Goal: Task Accomplishment & Management: Use online tool/utility

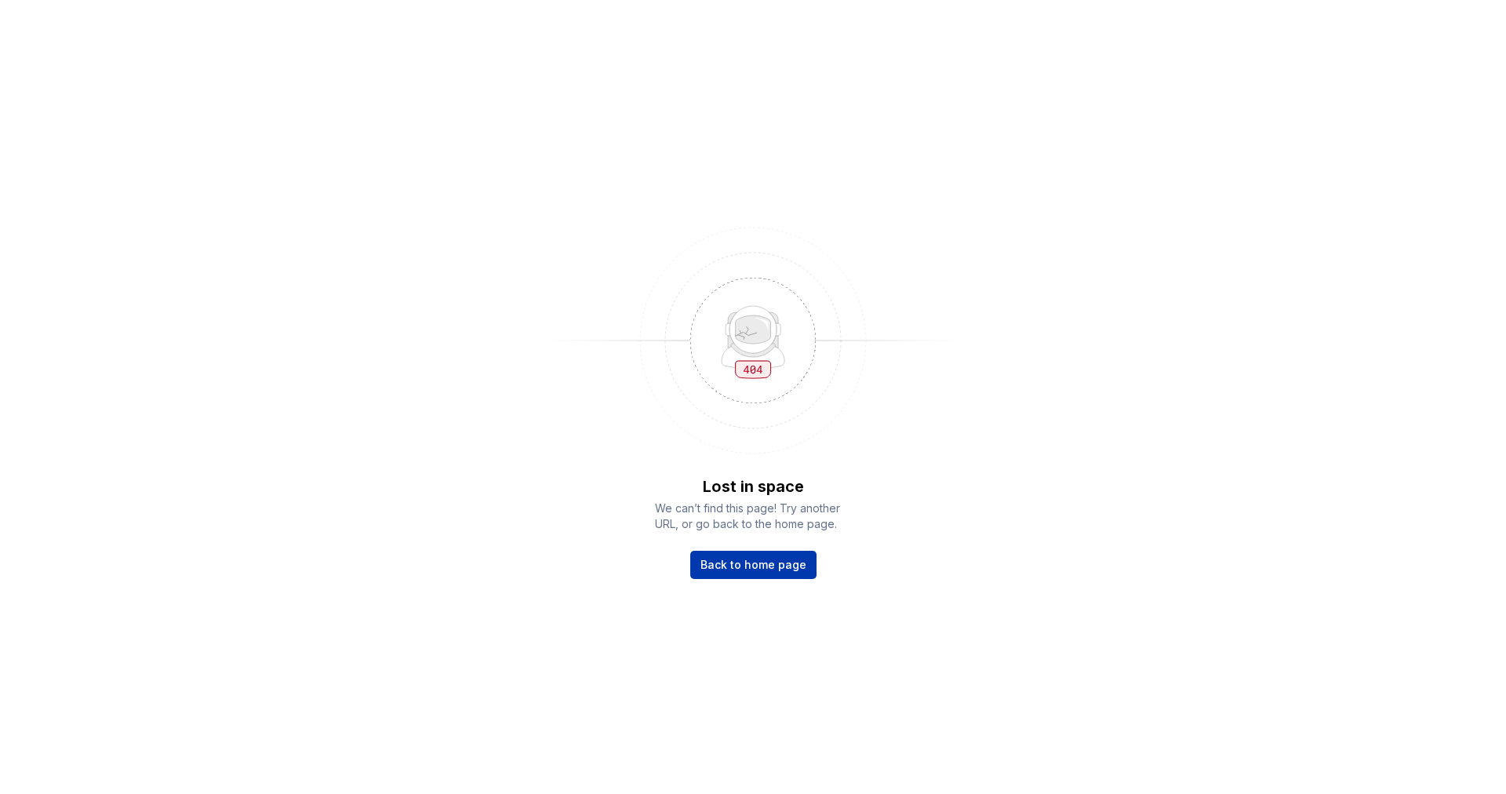
click at [776, 562] on span "Back to home page" at bounding box center [754, 565] width 106 height 16
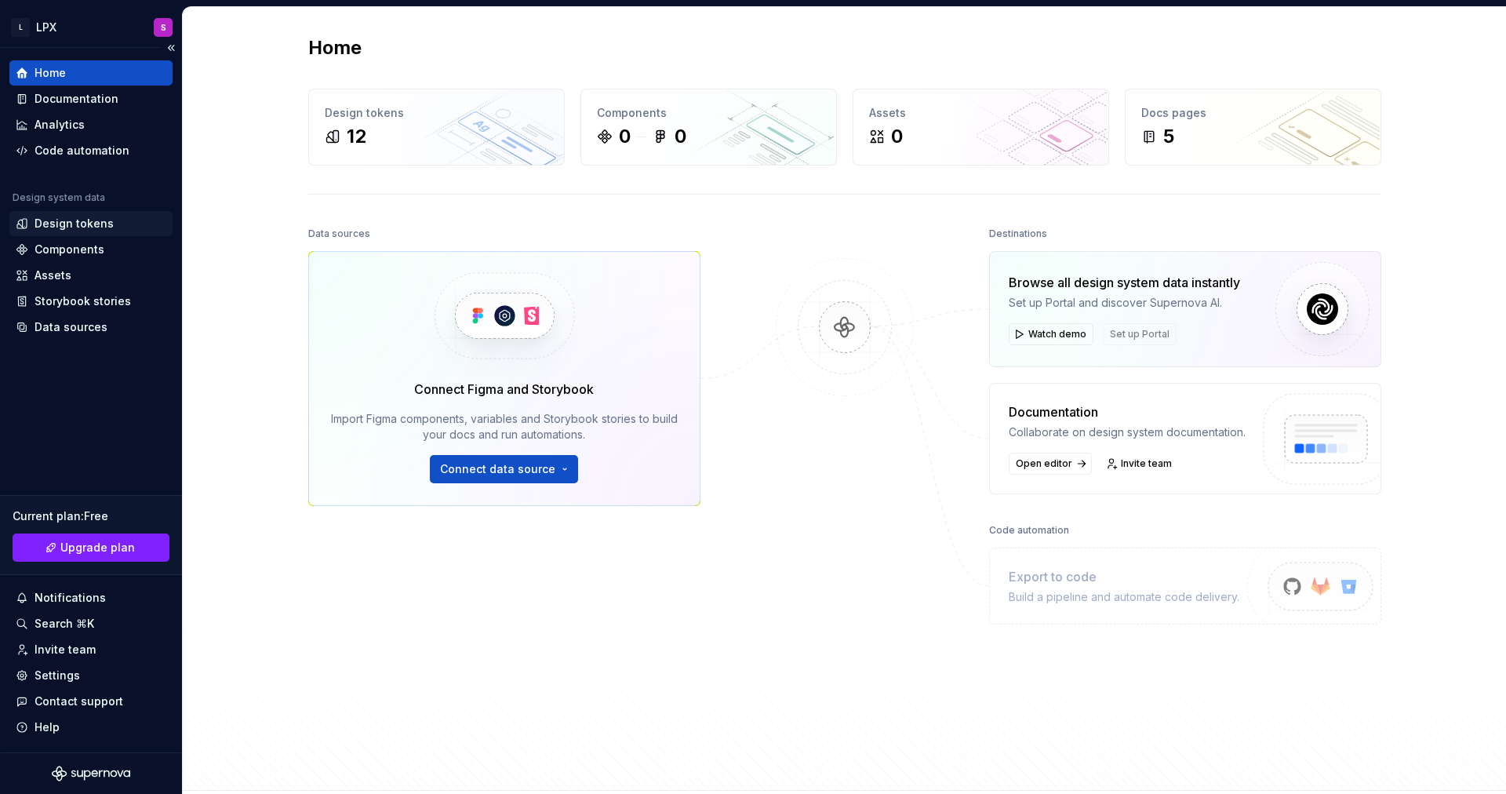
click at [60, 229] on div "Design tokens" at bounding box center [74, 224] width 79 height 16
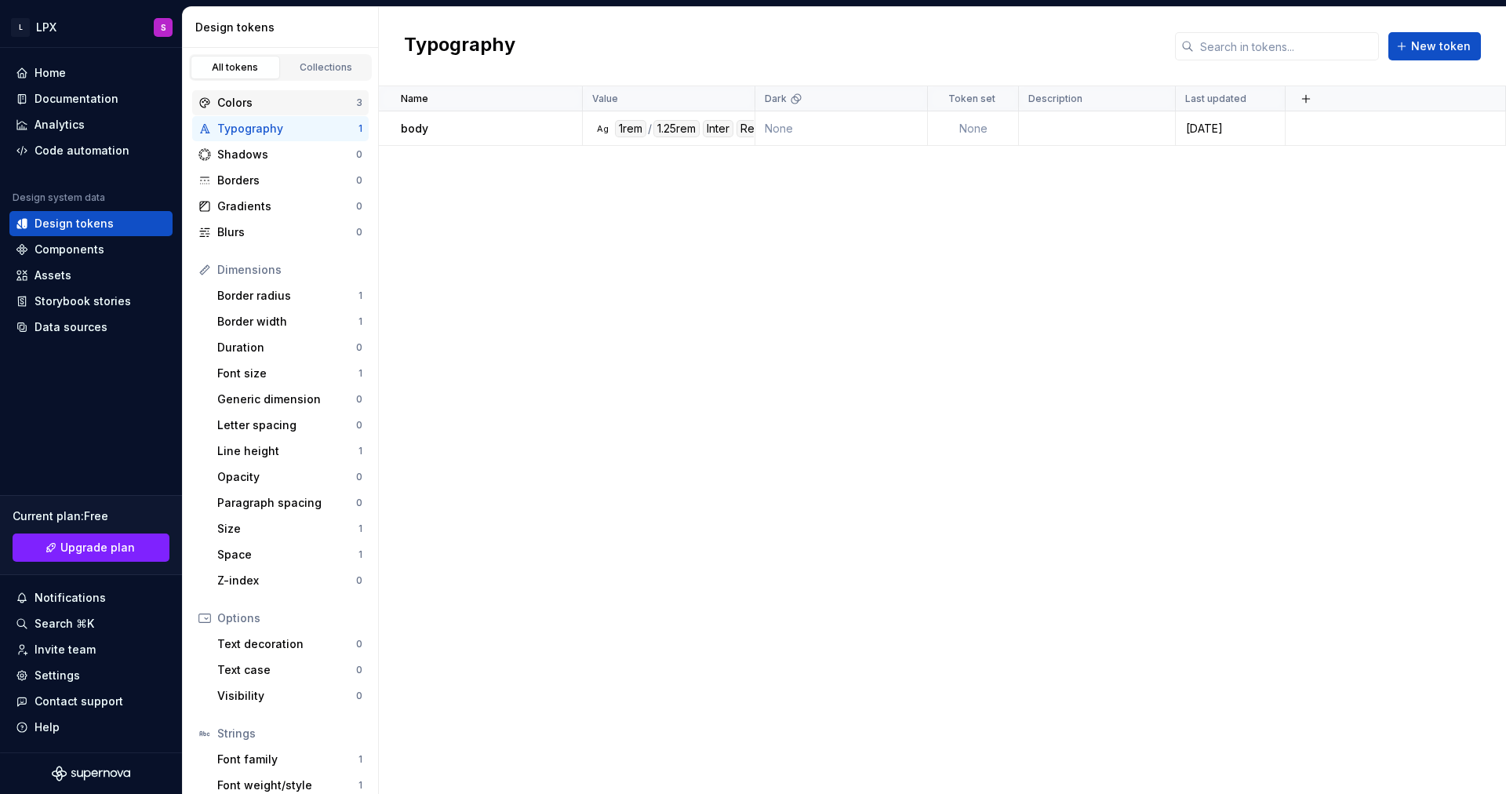
click at [281, 101] on div "Colors" at bounding box center [286, 103] width 139 height 16
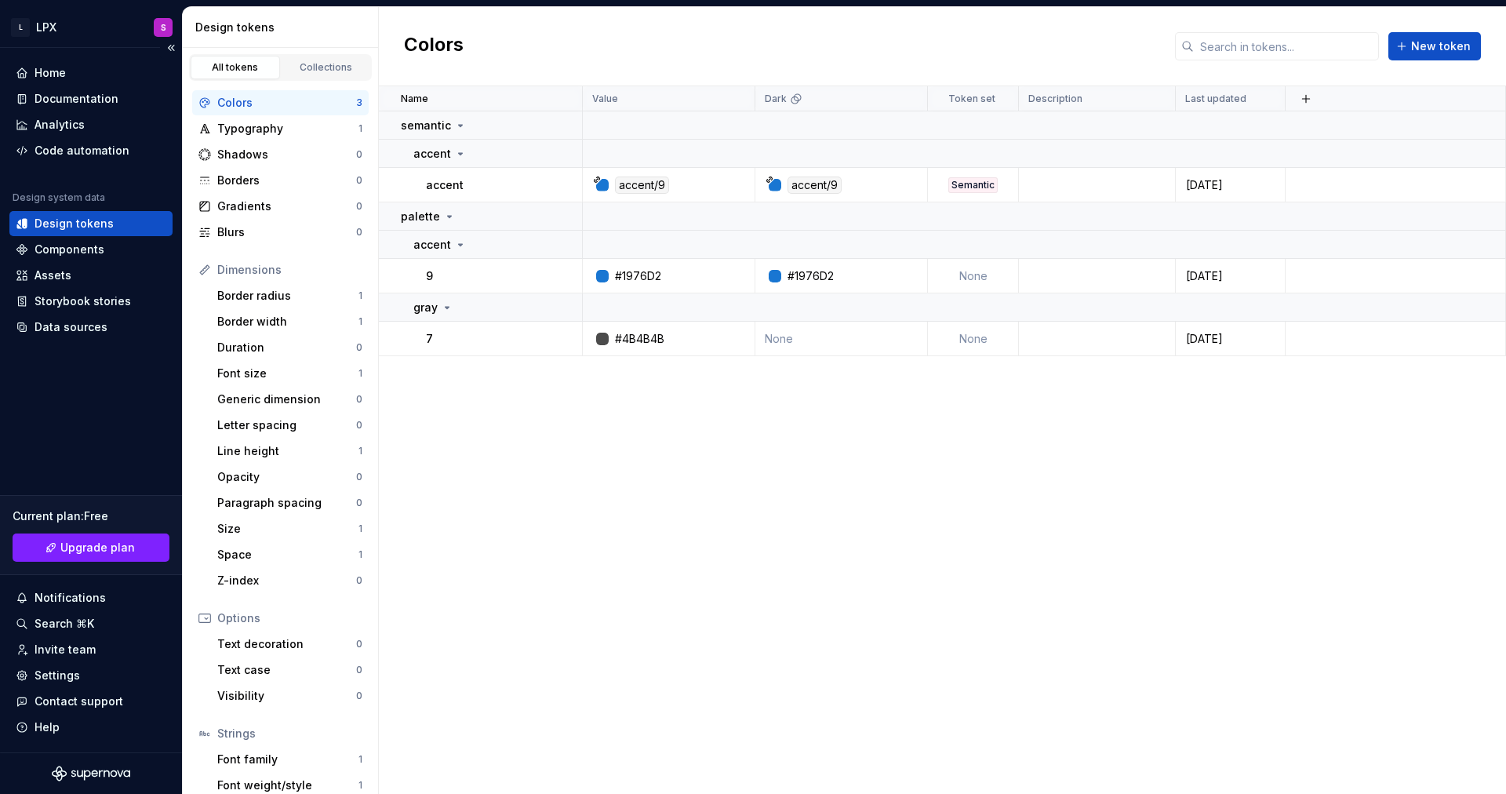
click at [122, 223] on div "Design tokens" at bounding box center [91, 224] width 151 height 16
click at [103, 327] on div "Data sources" at bounding box center [71, 327] width 73 height 16
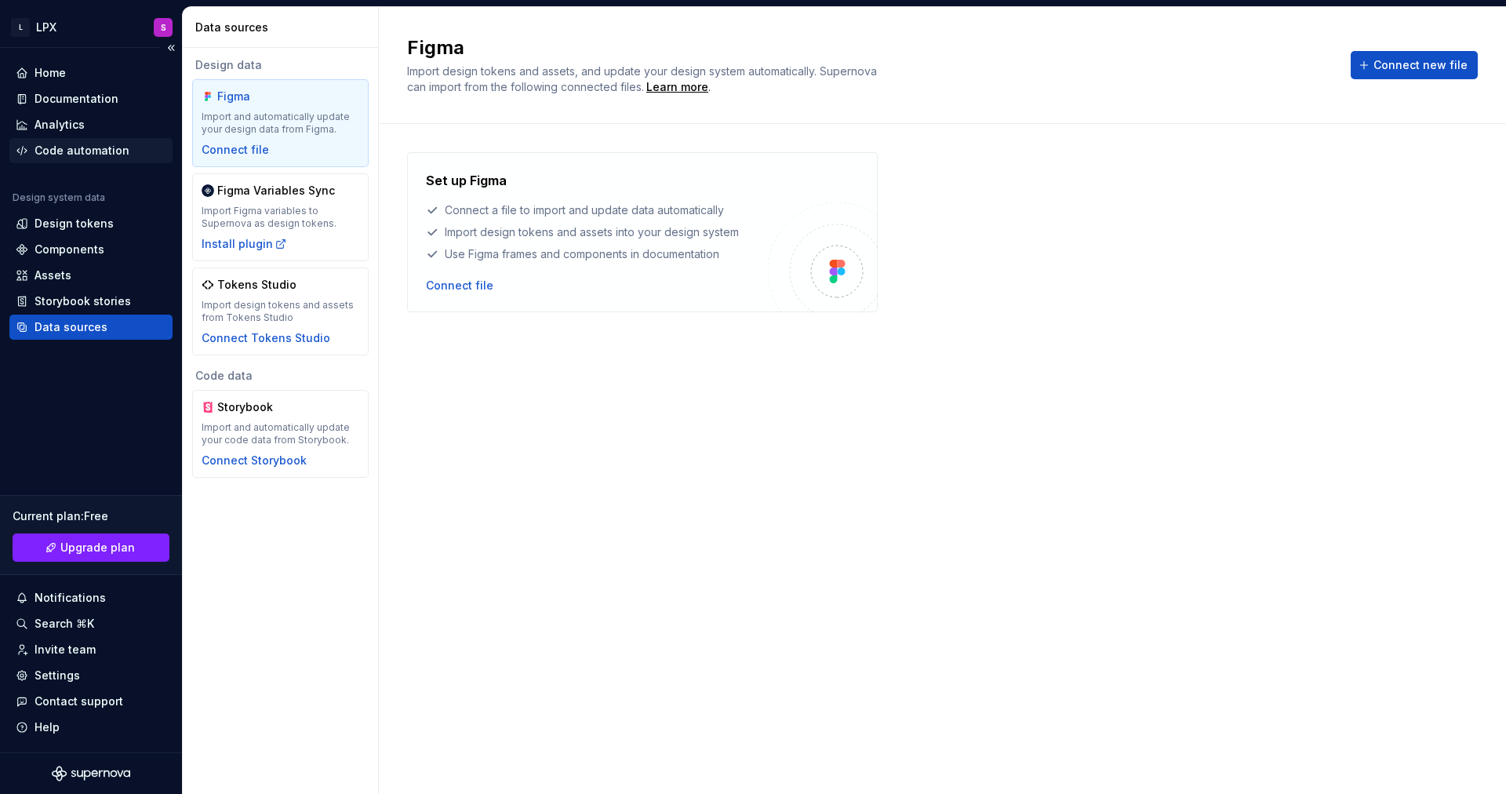
click at [94, 151] on div "Code automation" at bounding box center [82, 151] width 95 height 16
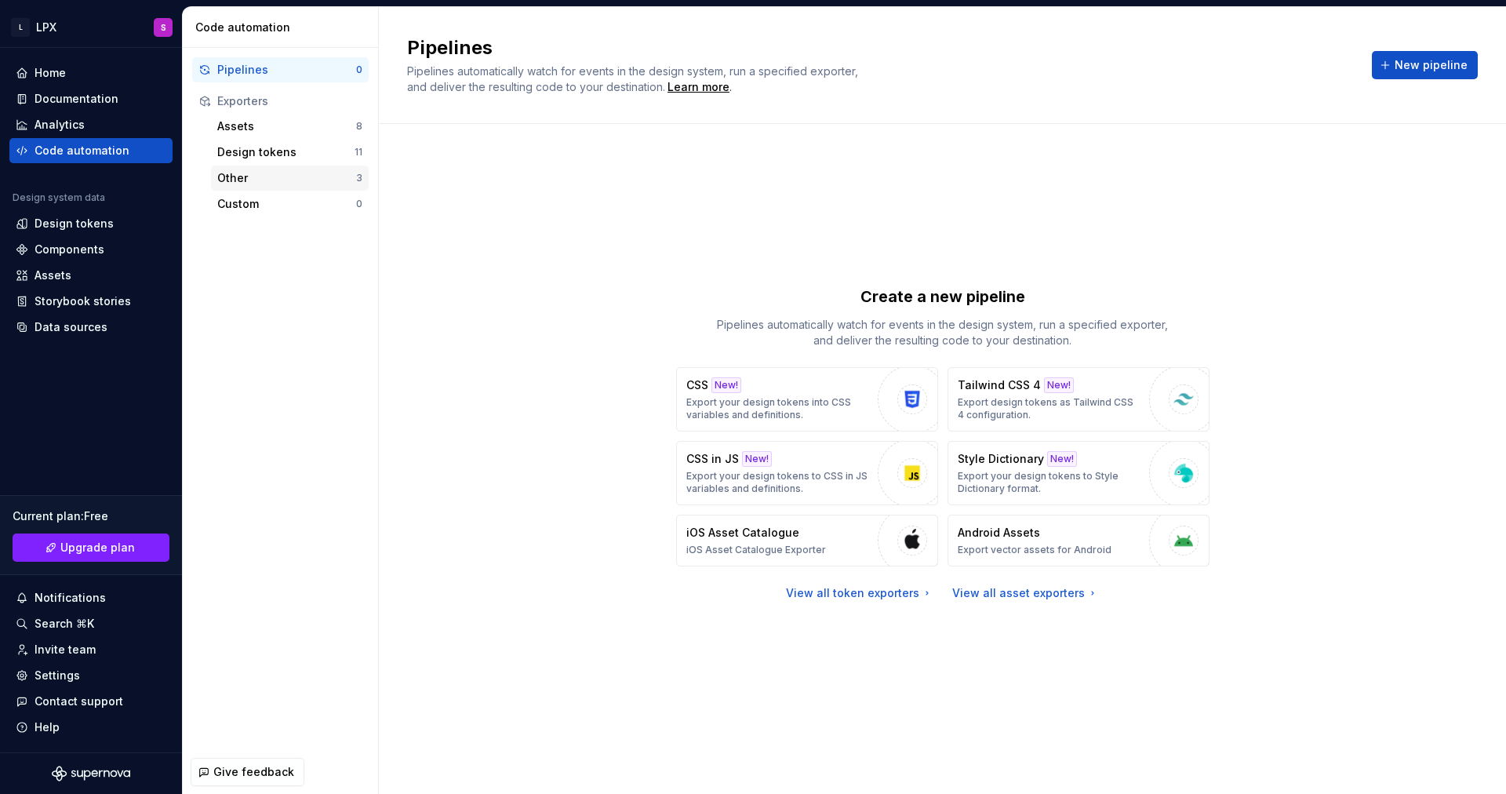
click at [276, 178] on div "Other" at bounding box center [286, 178] width 139 height 16
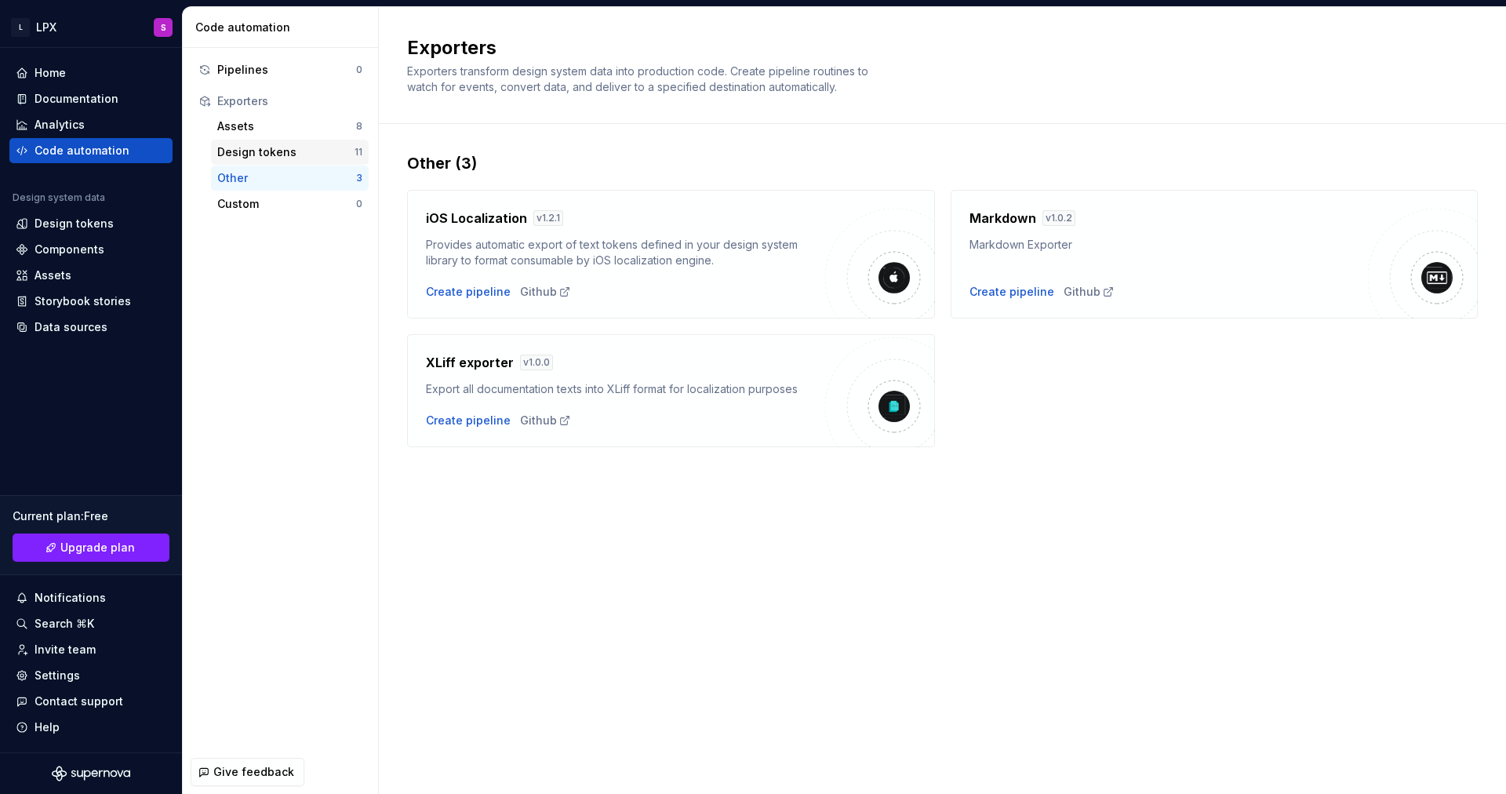
click at [279, 149] on div "Design tokens" at bounding box center [285, 152] width 137 height 16
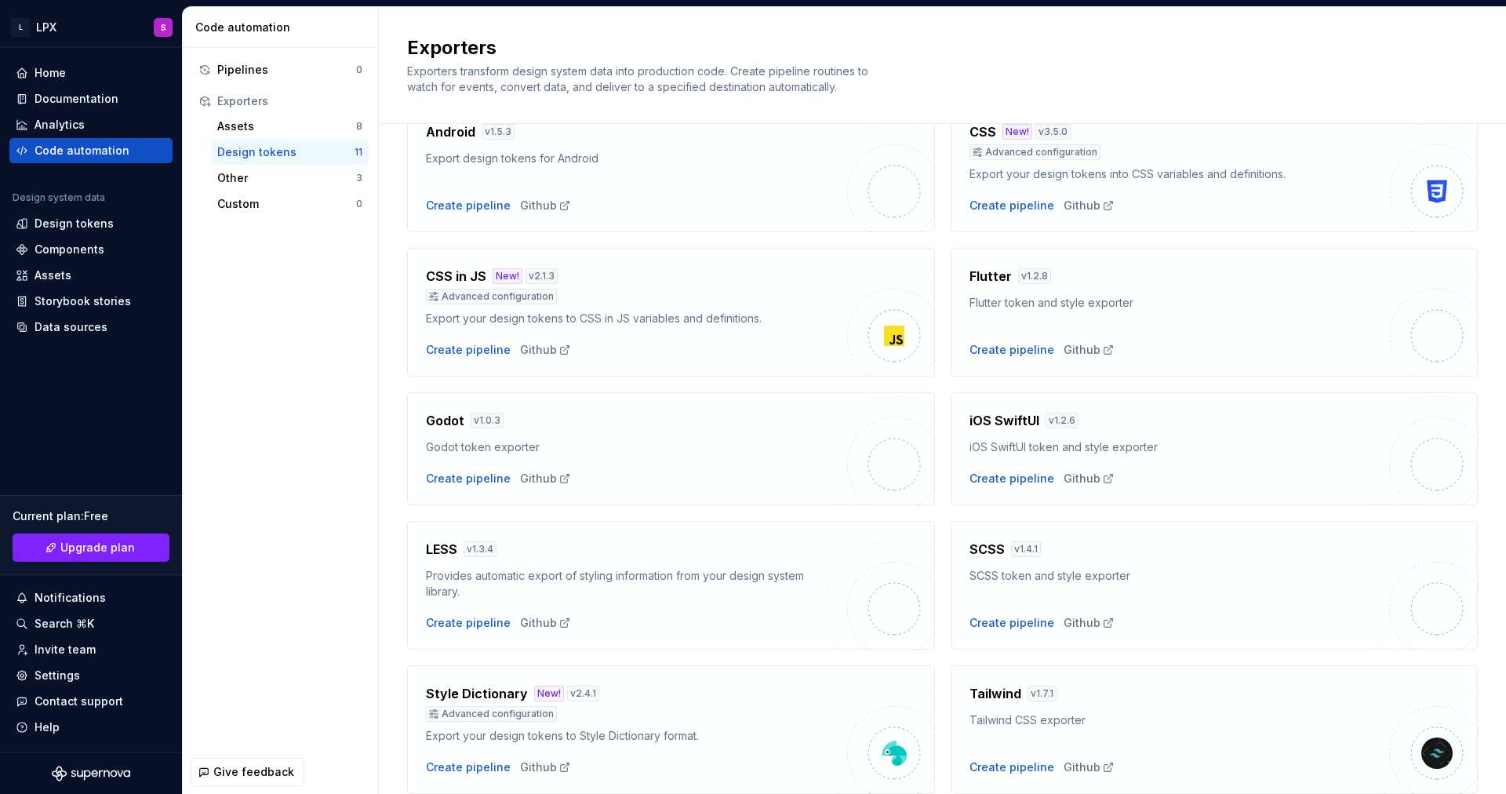
scroll to position [290, 0]
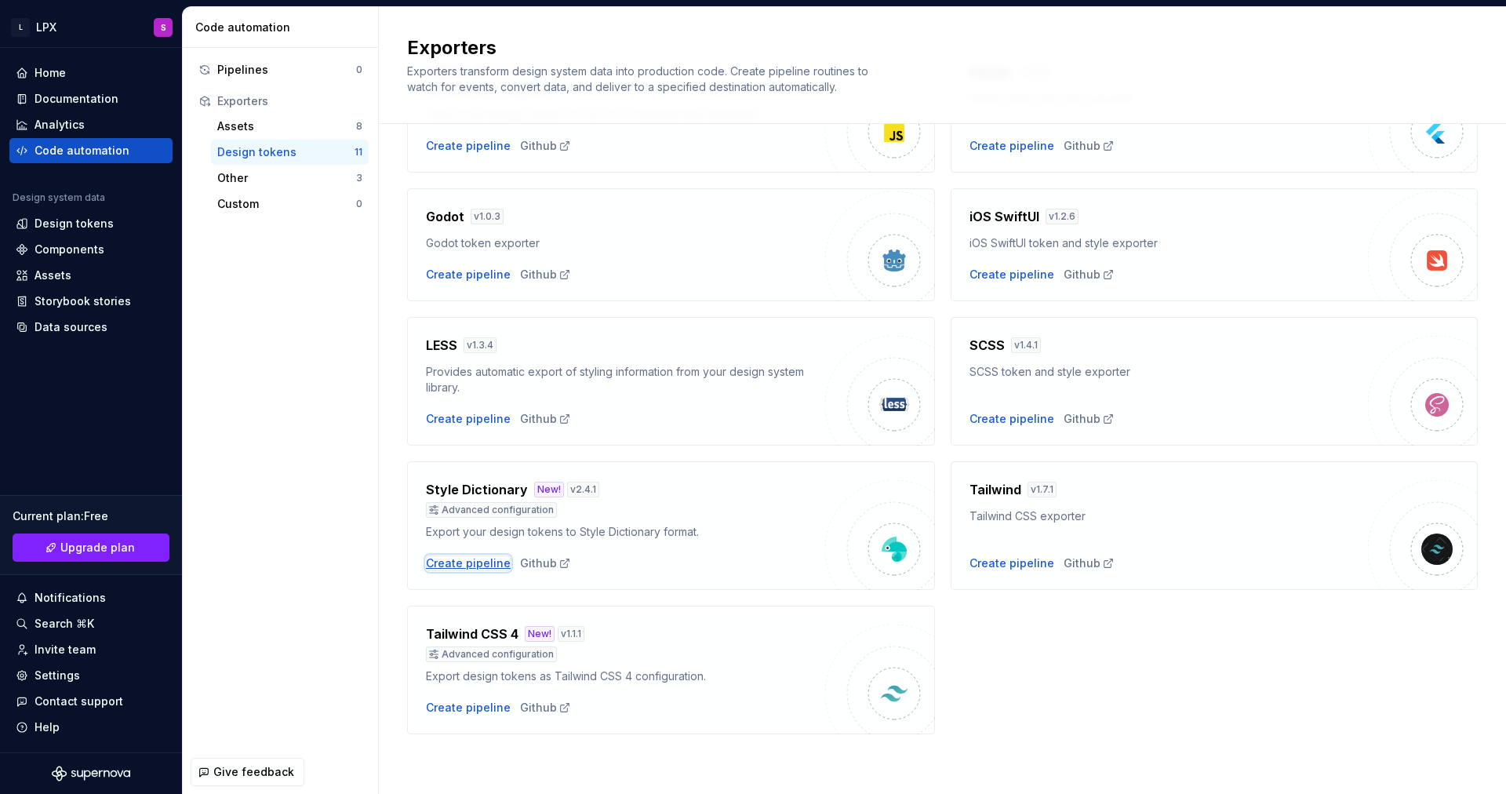
click at [471, 560] on div "Create pipeline" at bounding box center [468, 563] width 85 height 16
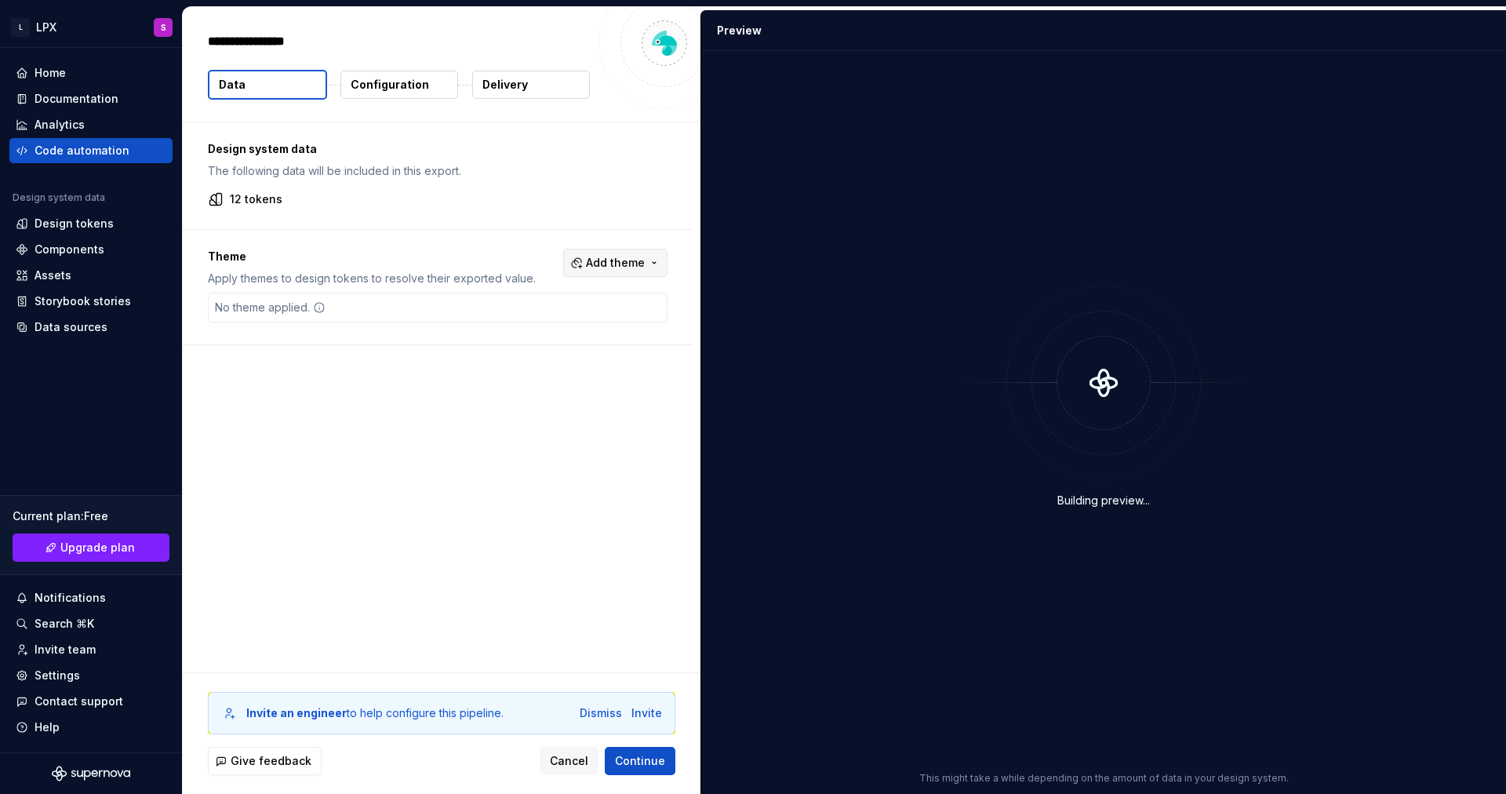
click at [651, 268] on button "Add theme" at bounding box center [615, 263] width 104 height 28
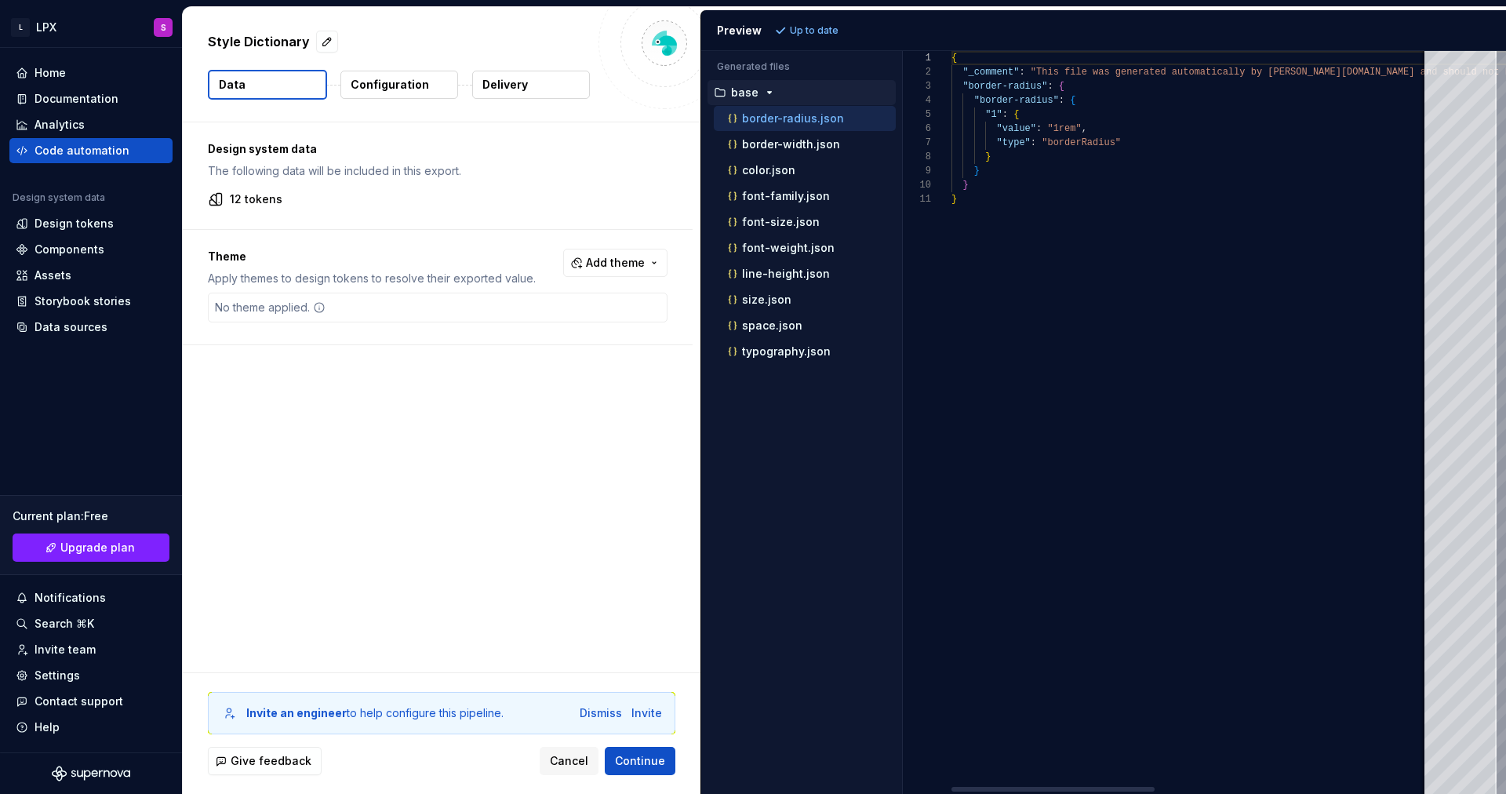
click at [628, 217] on html "L LPX S Home Documentation Analytics Code automation Design system data Design …" at bounding box center [753, 397] width 1506 height 794
click at [633, 257] on span "Add theme" at bounding box center [615, 263] width 59 height 16
click at [604, 329] on div "Dark" at bounding box center [582, 326] width 149 height 16
click at [435, 200] on html "L LPX S Home Documentation Analytics Code automation Design system data Design …" at bounding box center [753, 397] width 1506 height 794
click at [409, 79] on p "Configuration" at bounding box center [390, 85] width 78 height 16
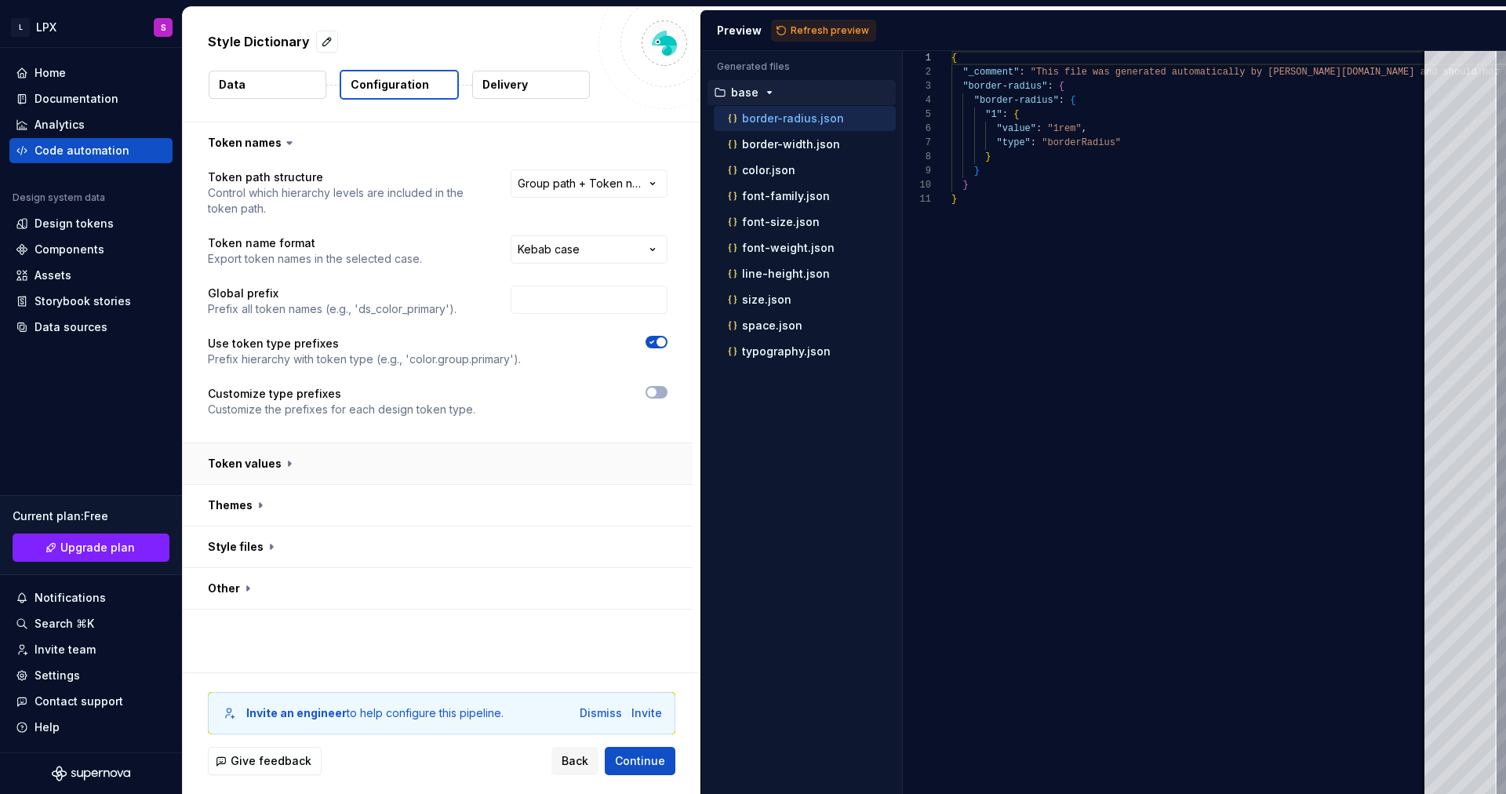
click at [369, 471] on button "button" at bounding box center [438, 463] width 510 height 41
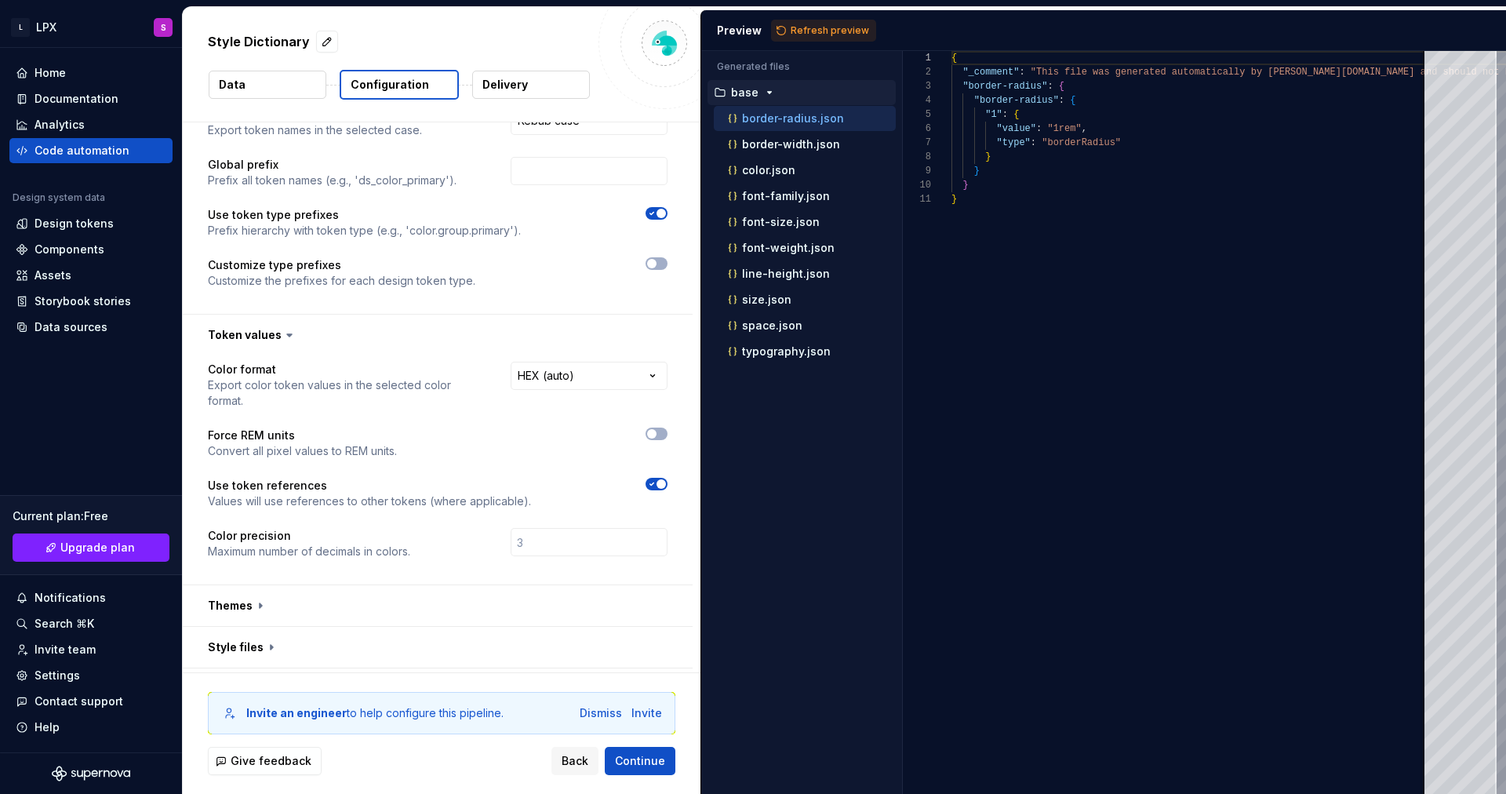
scroll to position [166, 0]
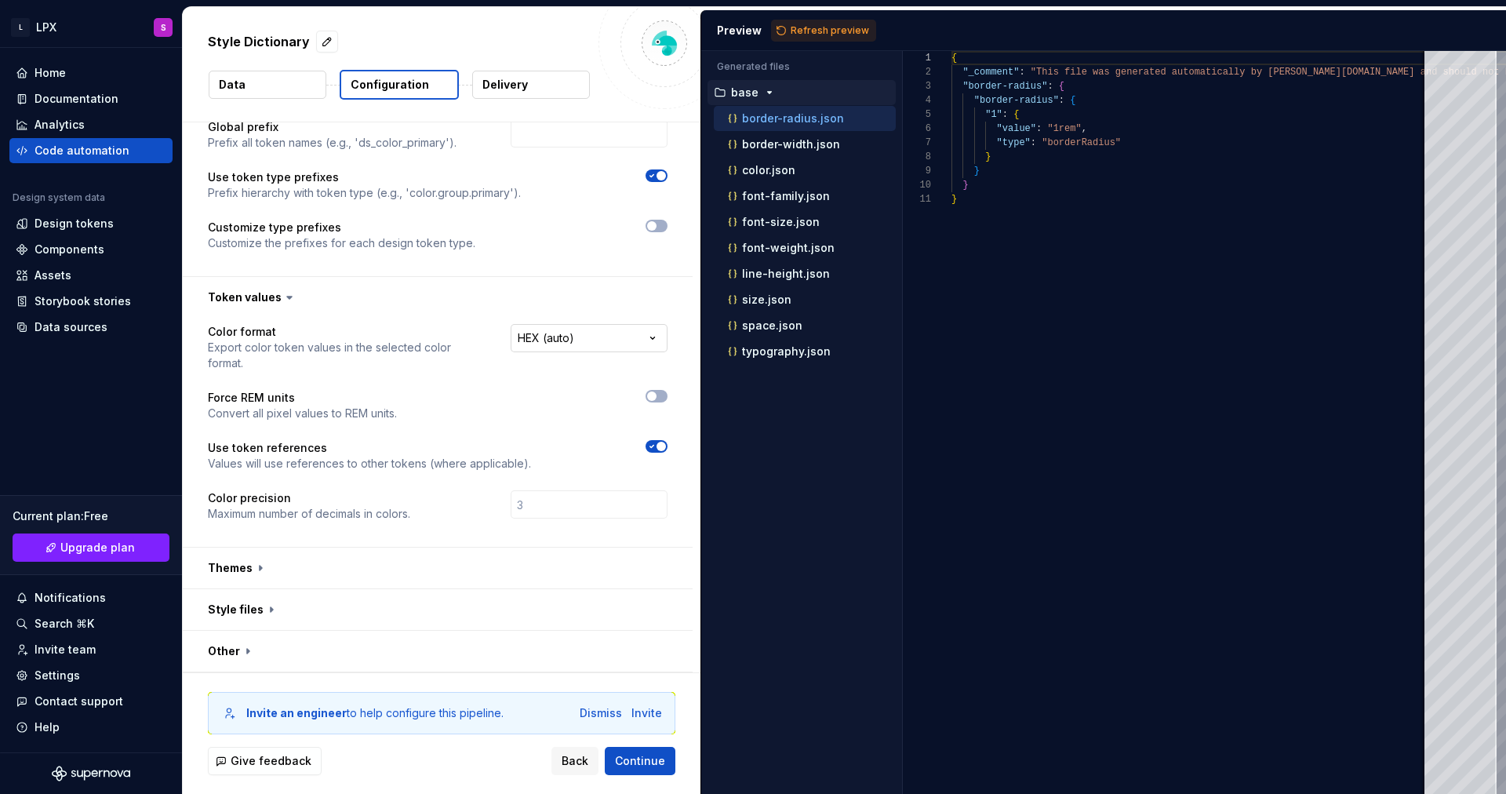
click at [593, 329] on html "**********" at bounding box center [753, 397] width 1506 height 794
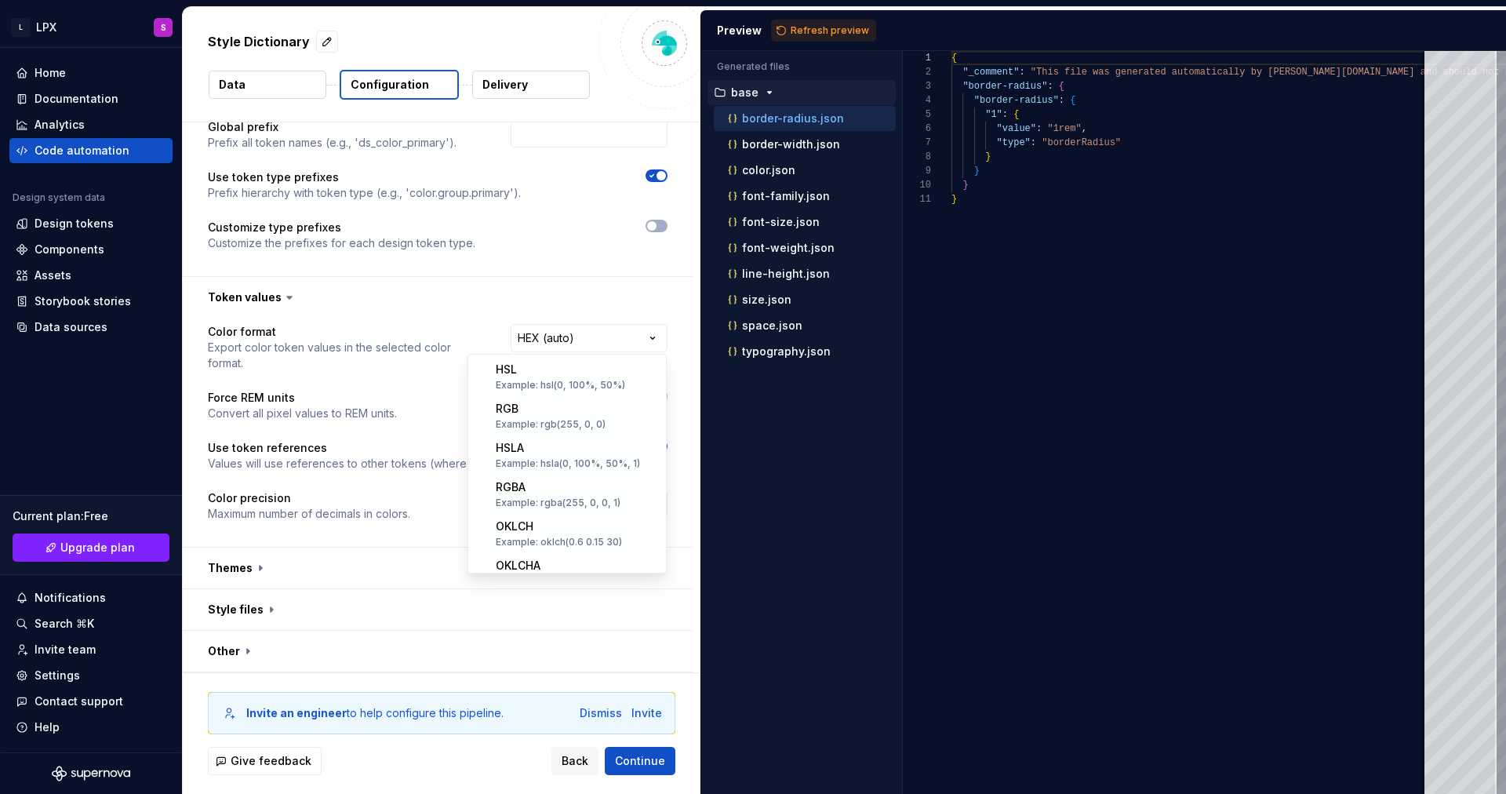
scroll to position [308, 0]
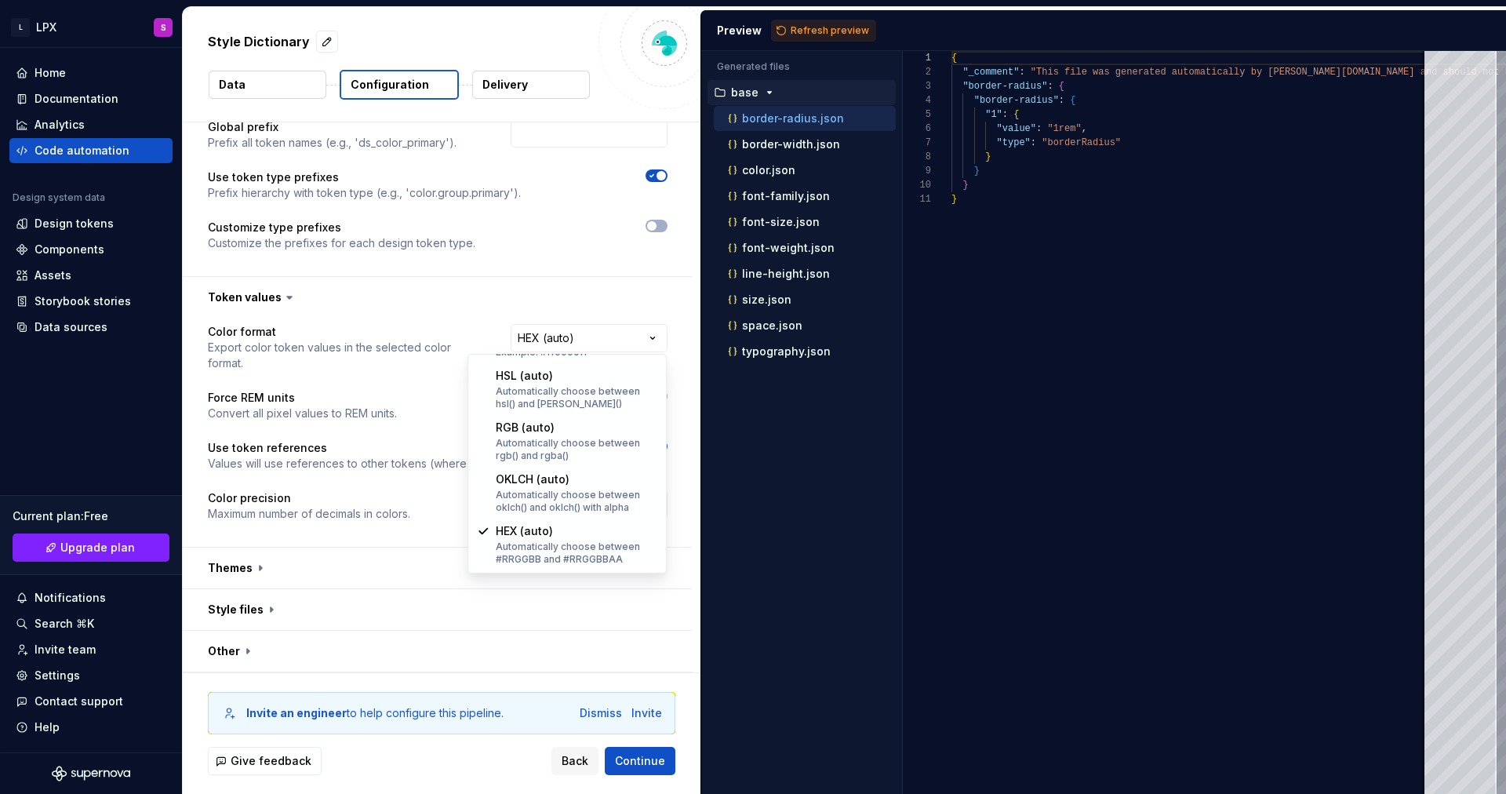
select select "*********"
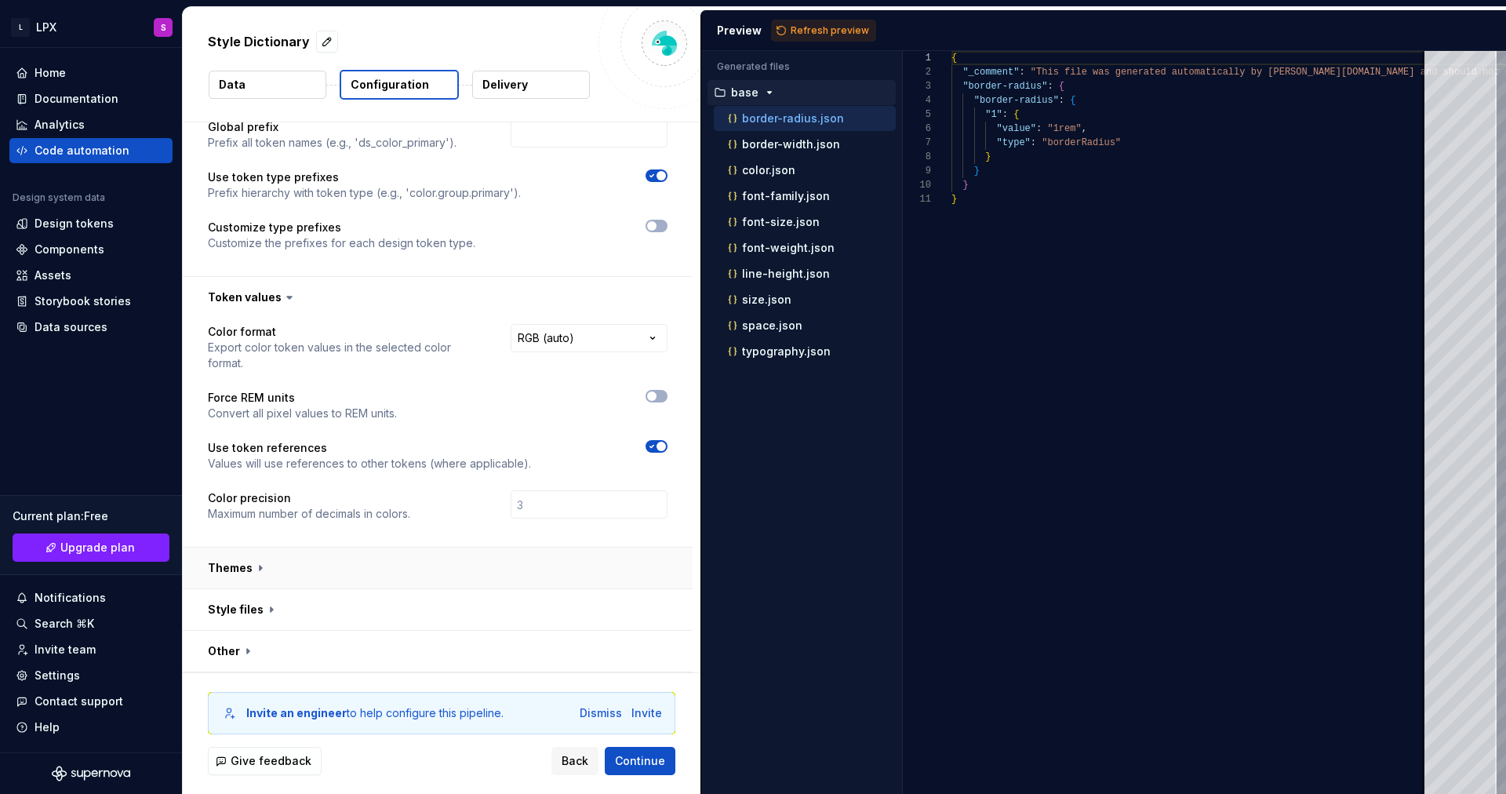
click at [367, 565] on button "button" at bounding box center [438, 568] width 510 height 41
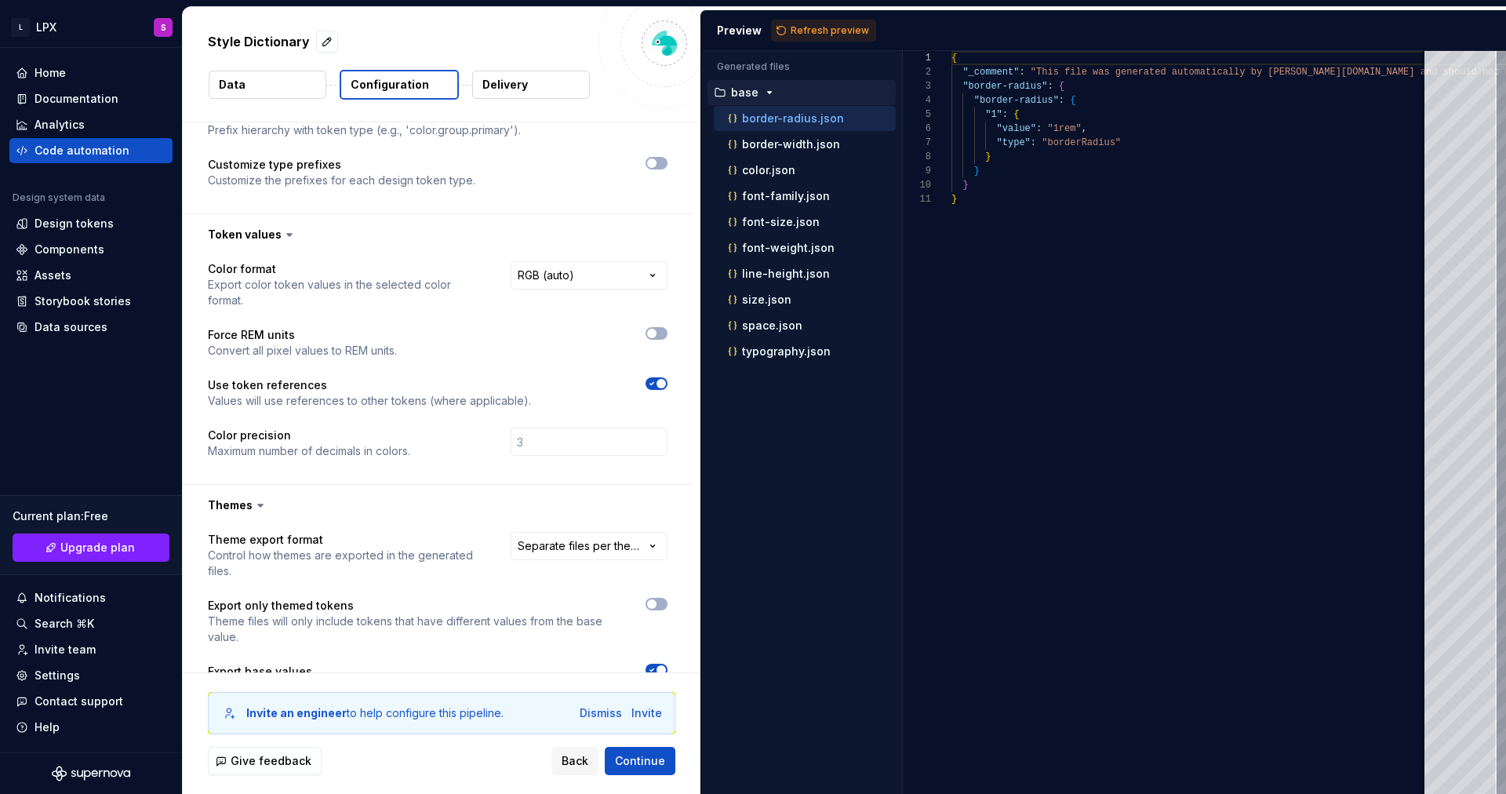
scroll to position [361, 0]
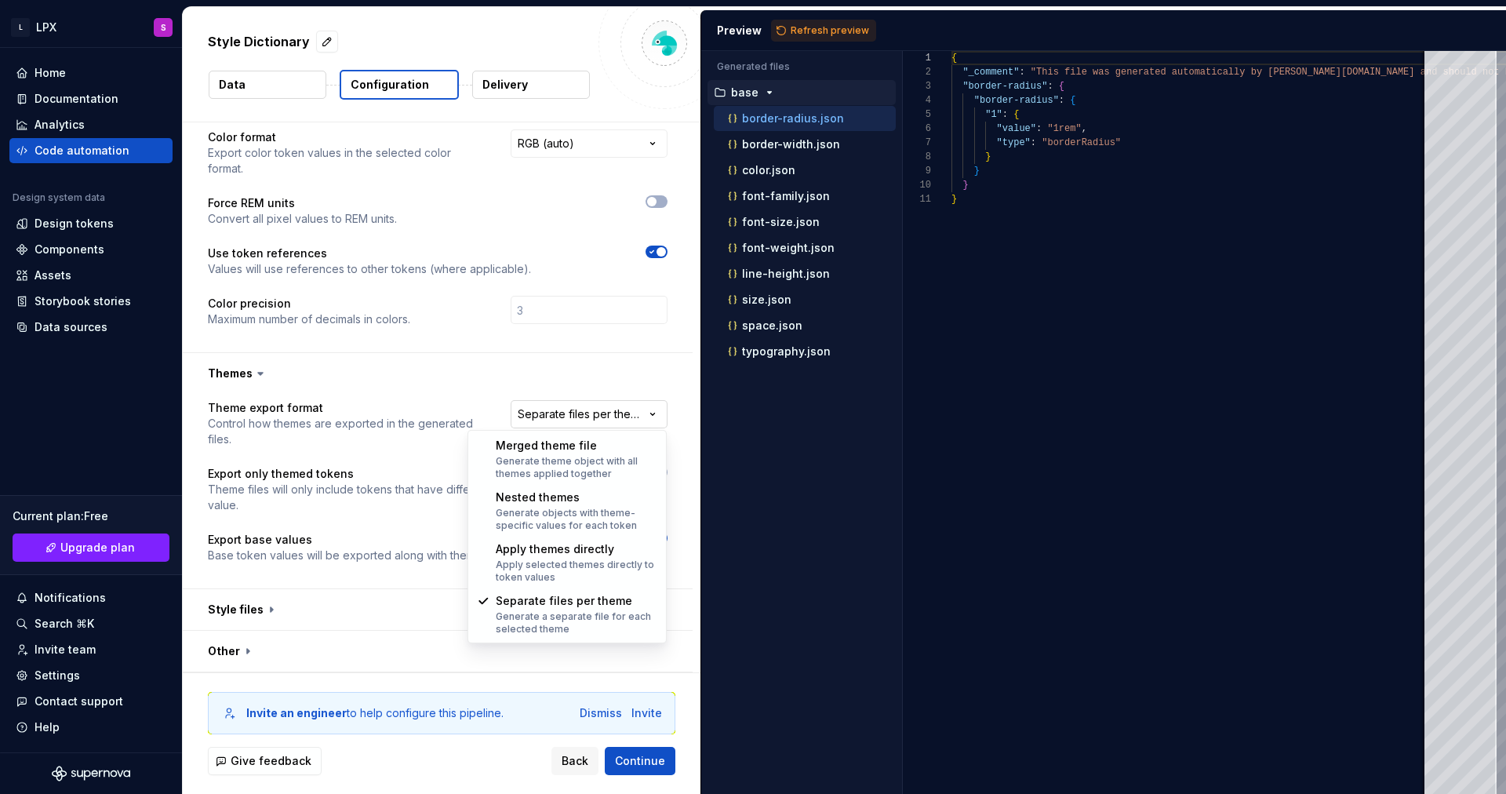
click at [555, 408] on html "**********" at bounding box center [753, 397] width 1506 height 794
select select "**********"
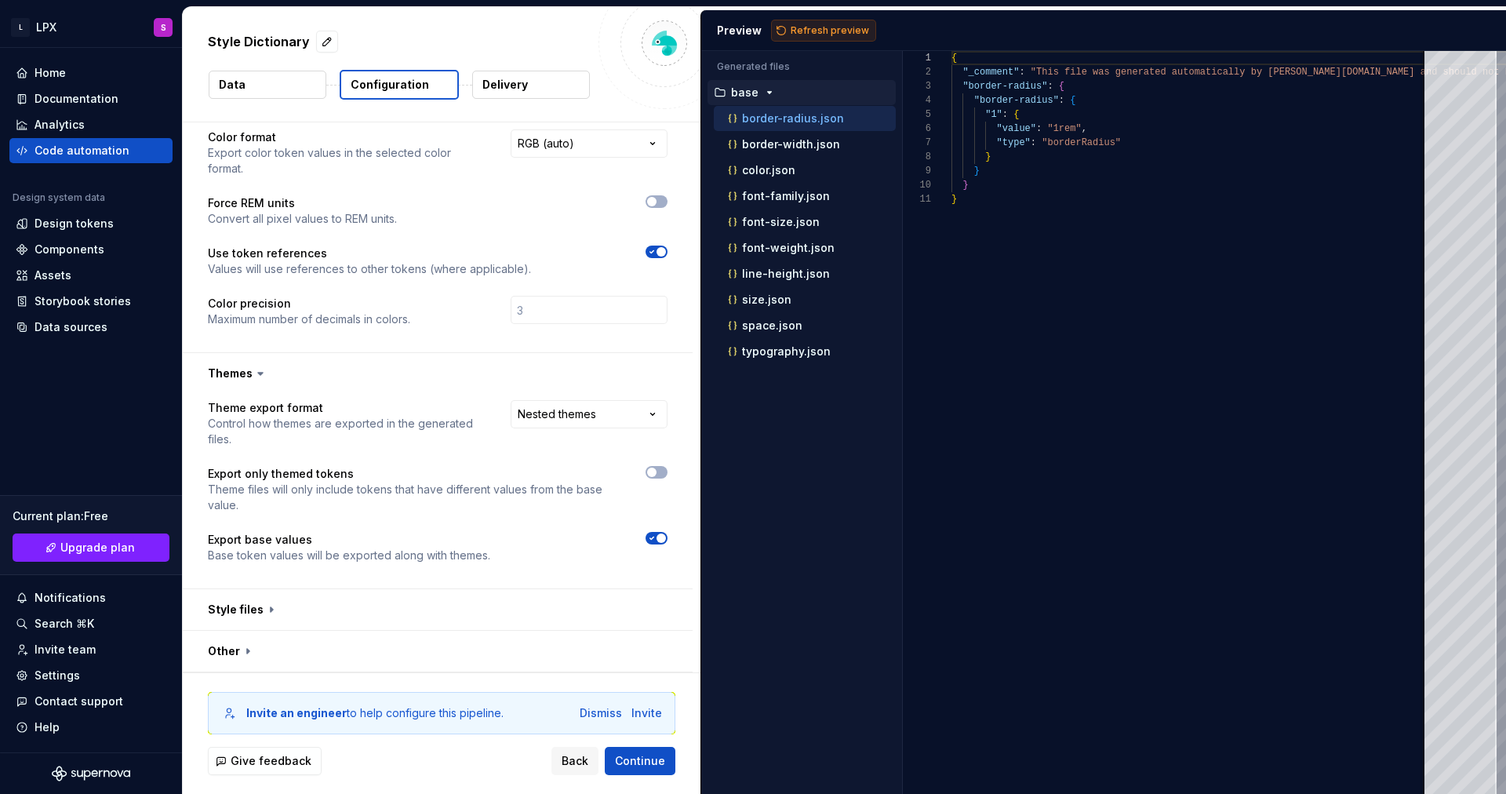
click at [813, 25] on span "Refresh preview" at bounding box center [830, 30] width 78 height 13
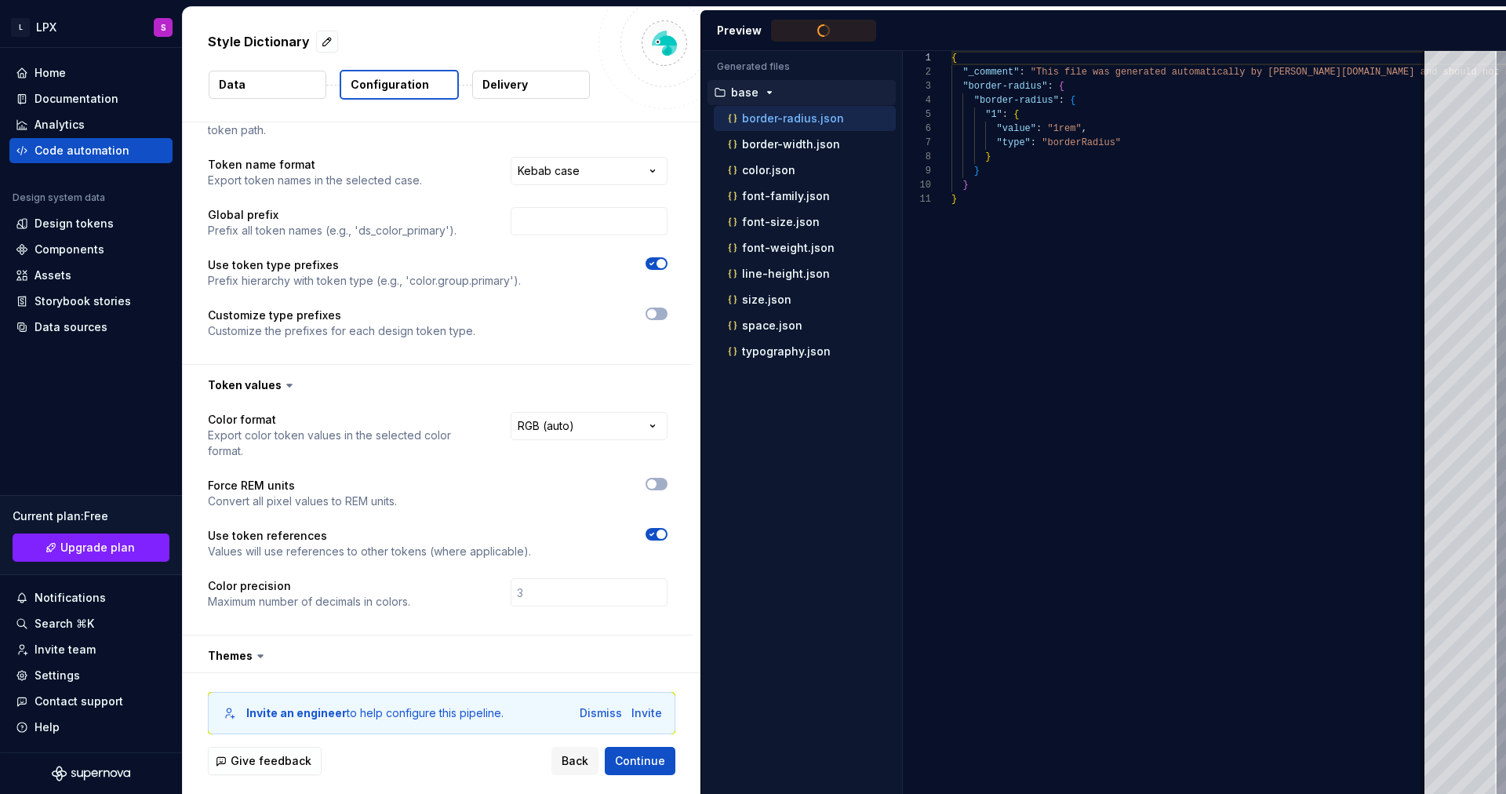
scroll to position [0, 0]
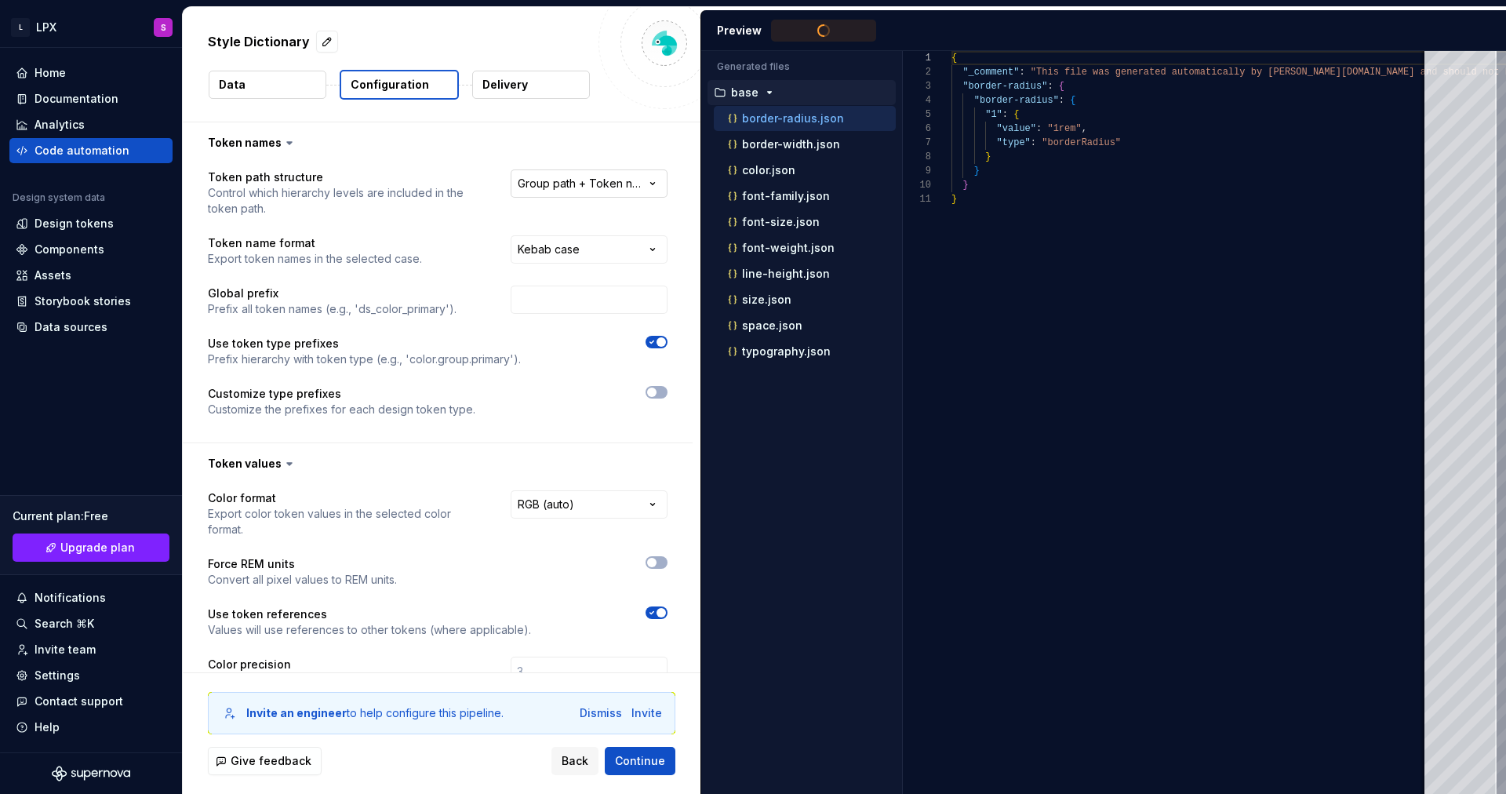
type textarea "**********"
click at [606, 162] on button "button" at bounding box center [438, 142] width 510 height 41
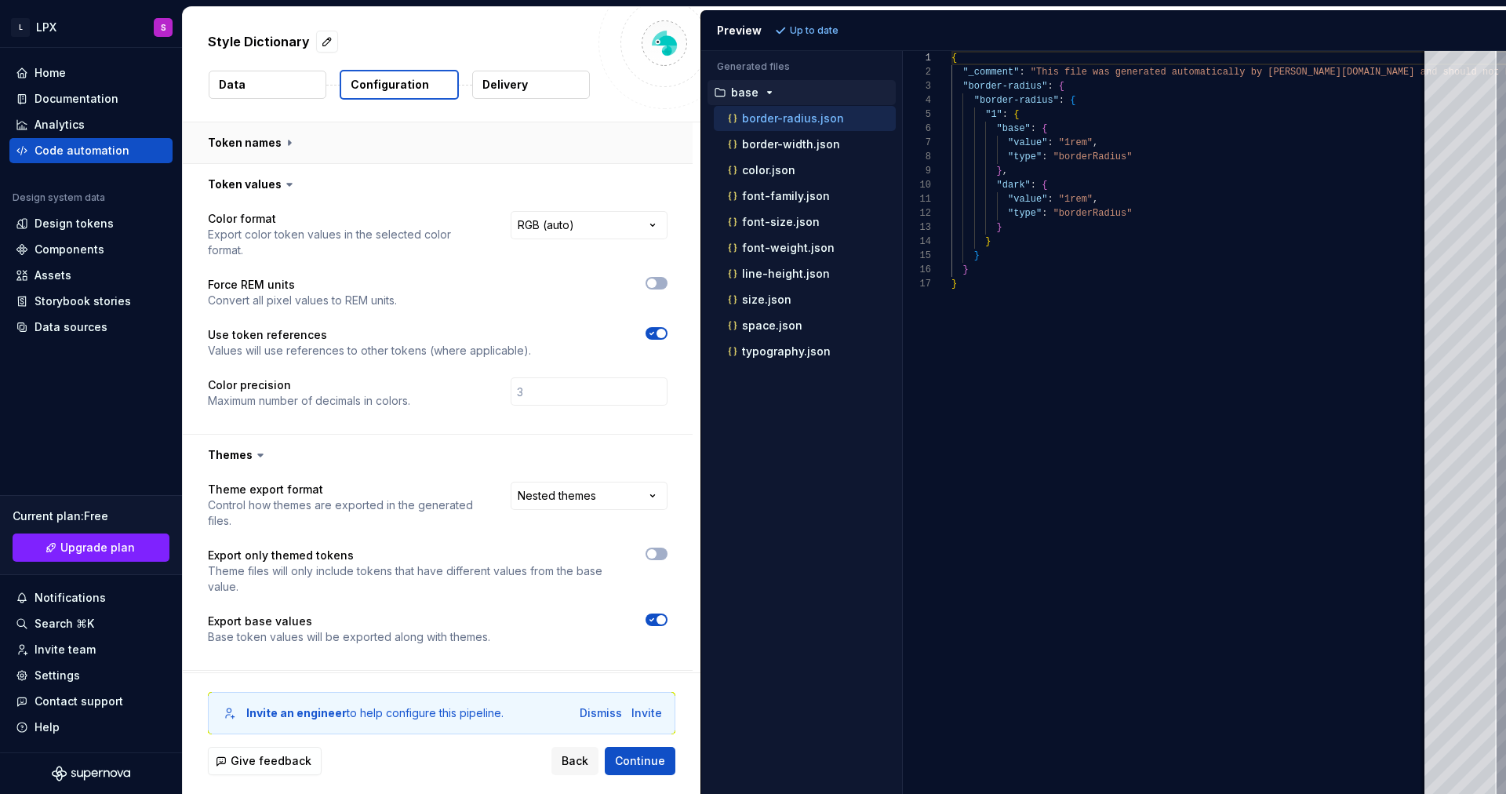
click at [602, 158] on button "button" at bounding box center [438, 142] width 510 height 41
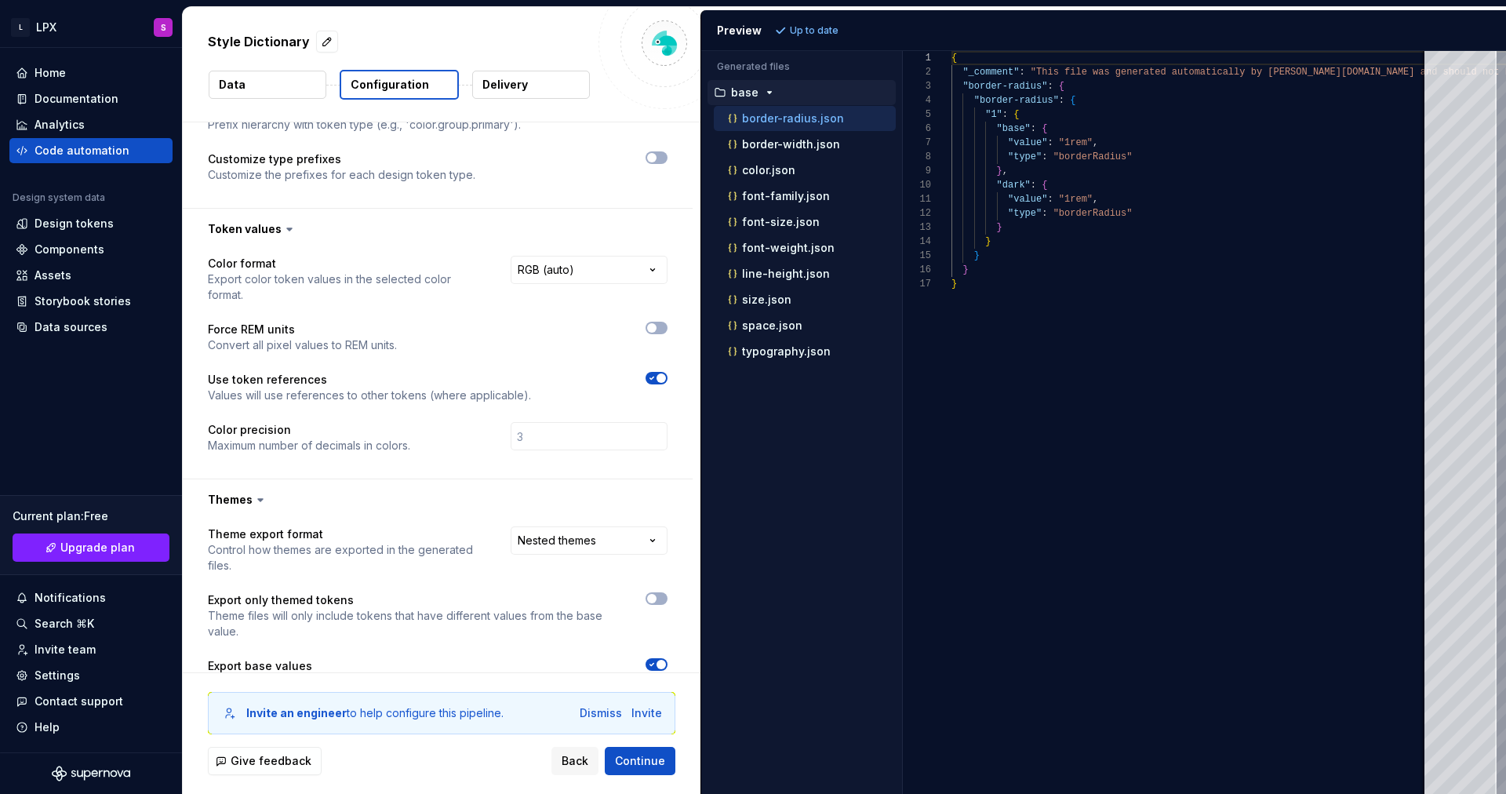
scroll to position [361, 0]
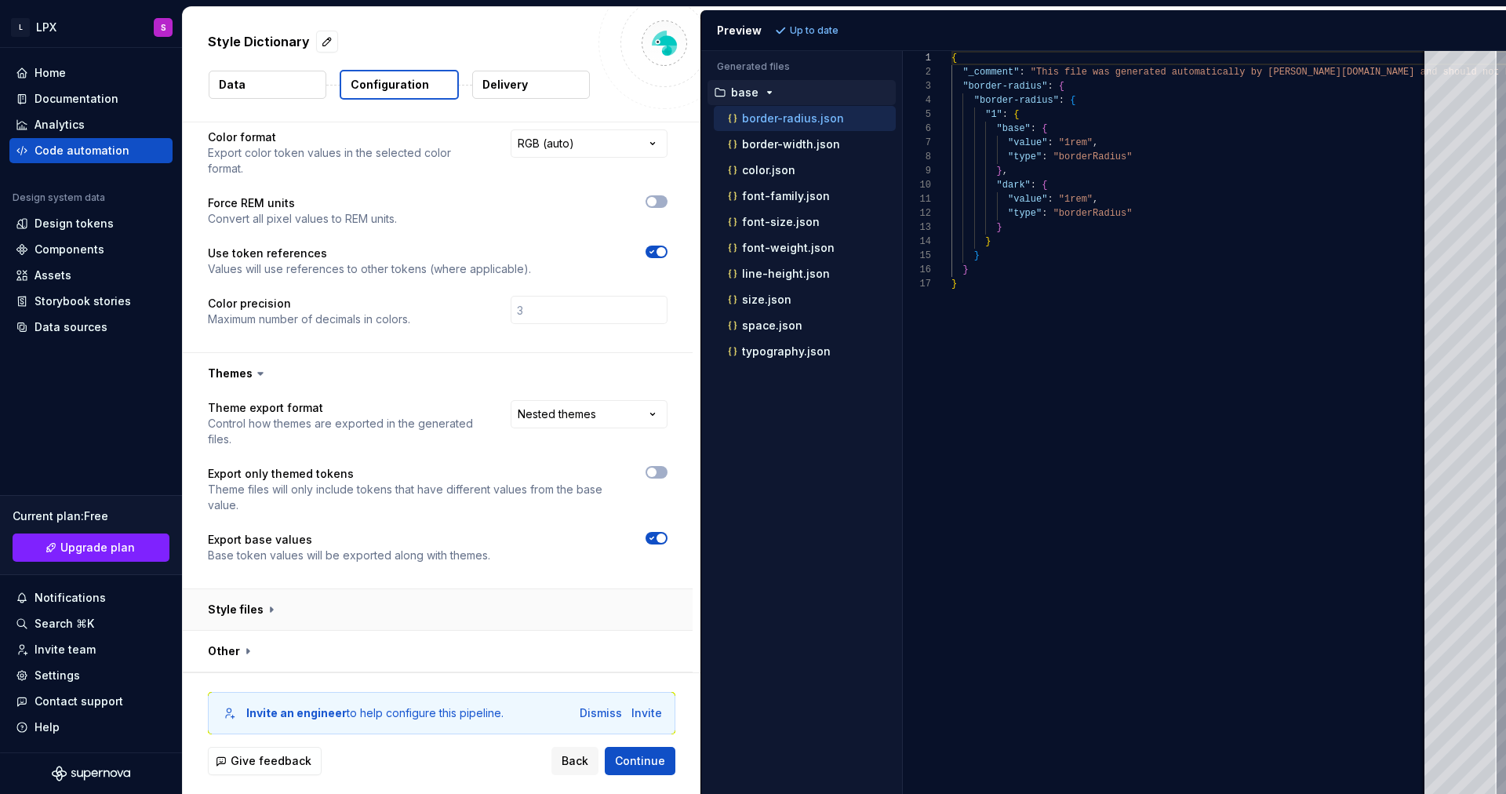
click at [356, 599] on button "button" at bounding box center [438, 609] width 510 height 41
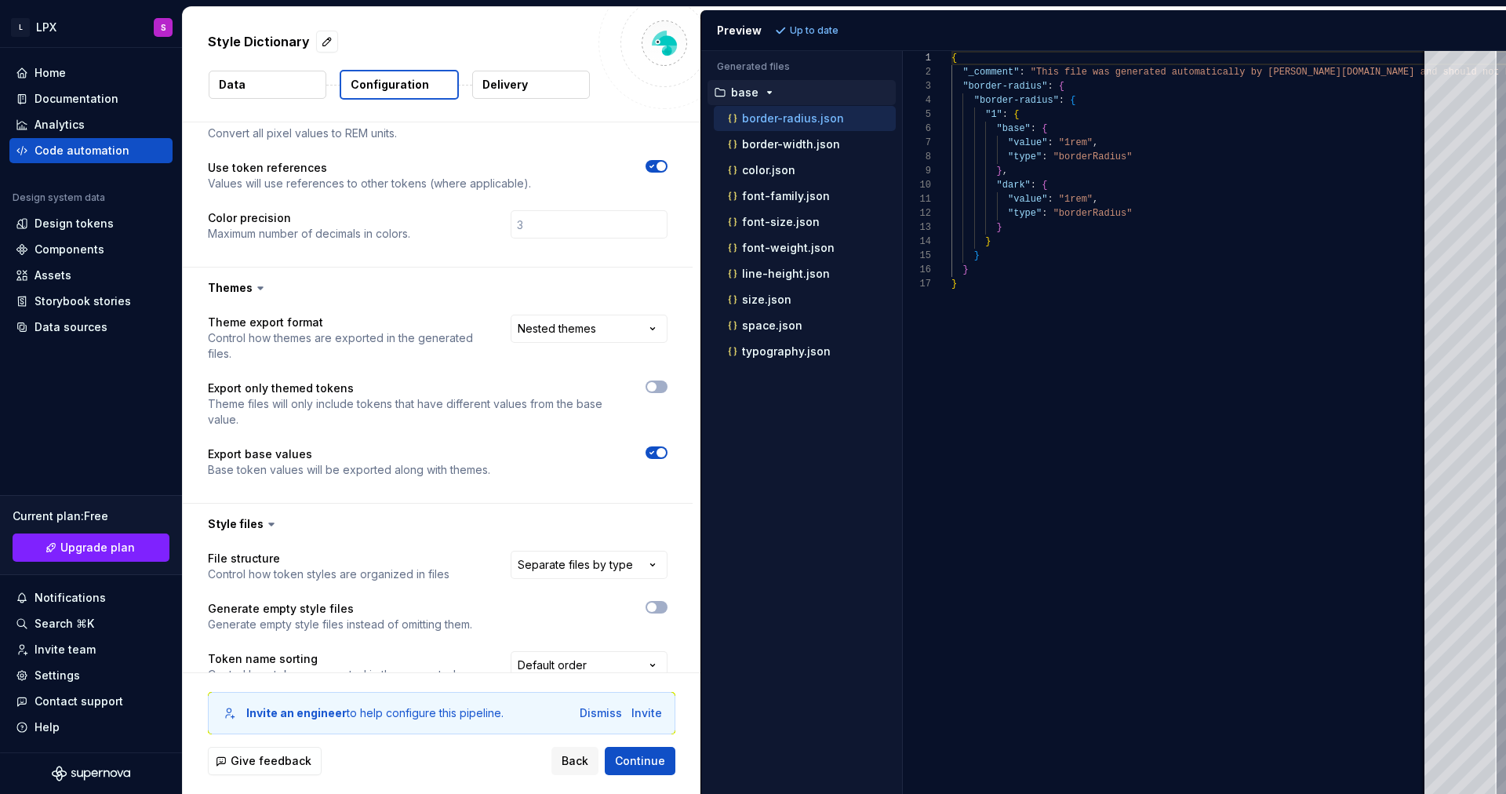
scroll to position [568, 0]
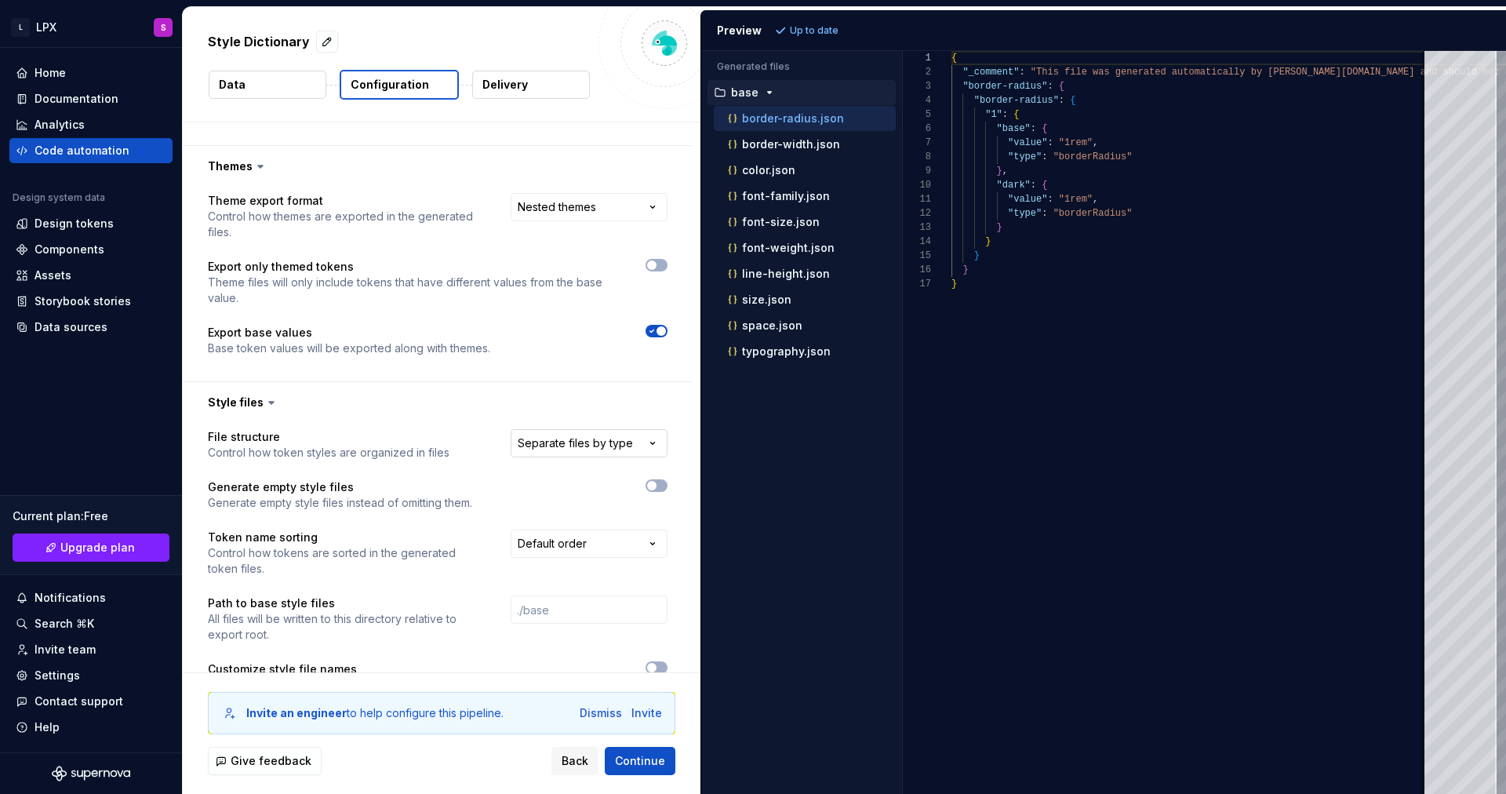
click at [597, 431] on html "**********" at bounding box center [753, 397] width 1506 height 794
click at [822, 35] on span "Refresh preview" at bounding box center [830, 30] width 78 height 13
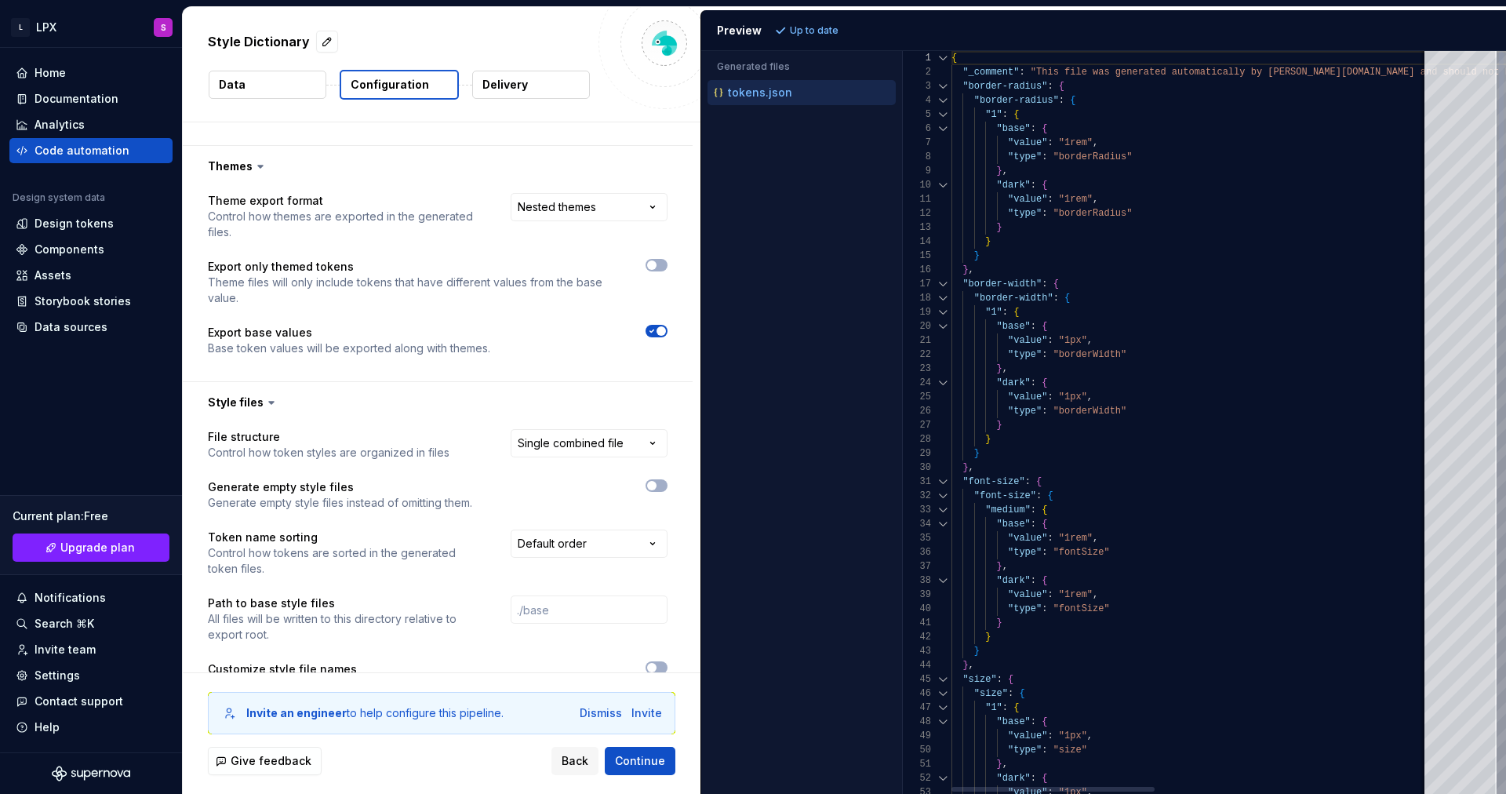
click at [941, 100] on div at bounding box center [943, 100] width 20 height 14
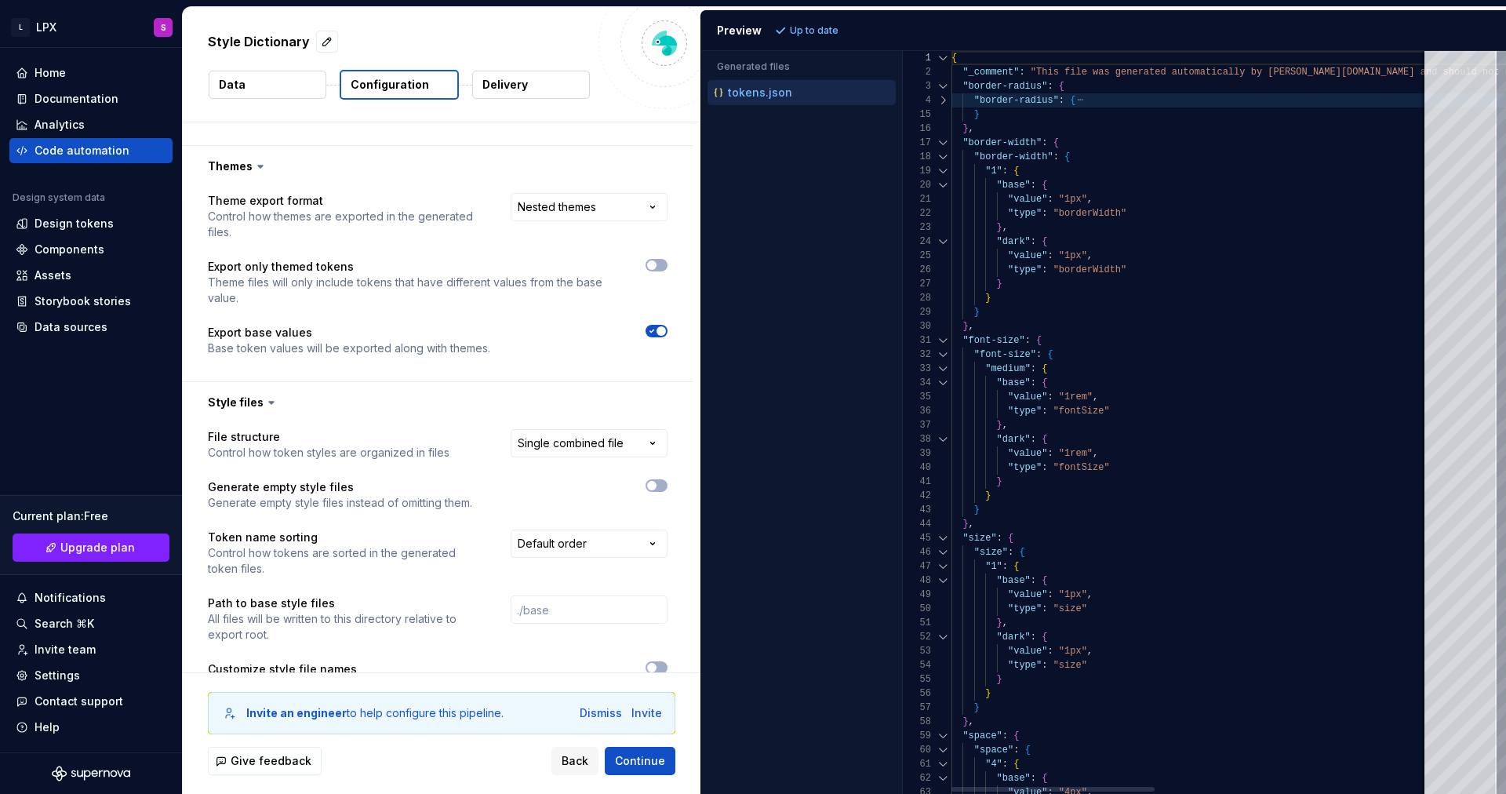
click at [943, 159] on div at bounding box center [943, 157] width 20 height 14
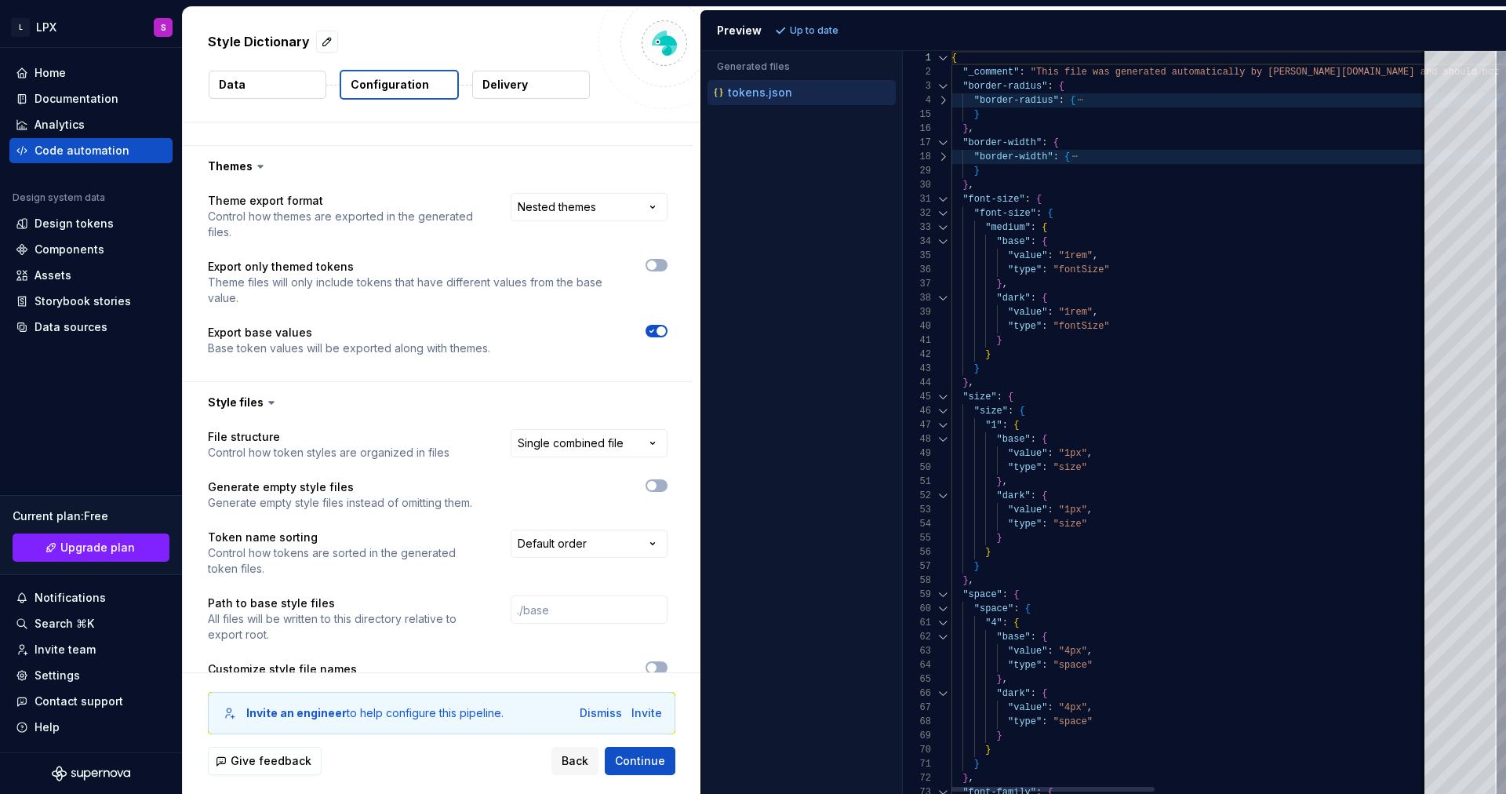
click at [943, 159] on div at bounding box center [943, 157] width 20 height 14
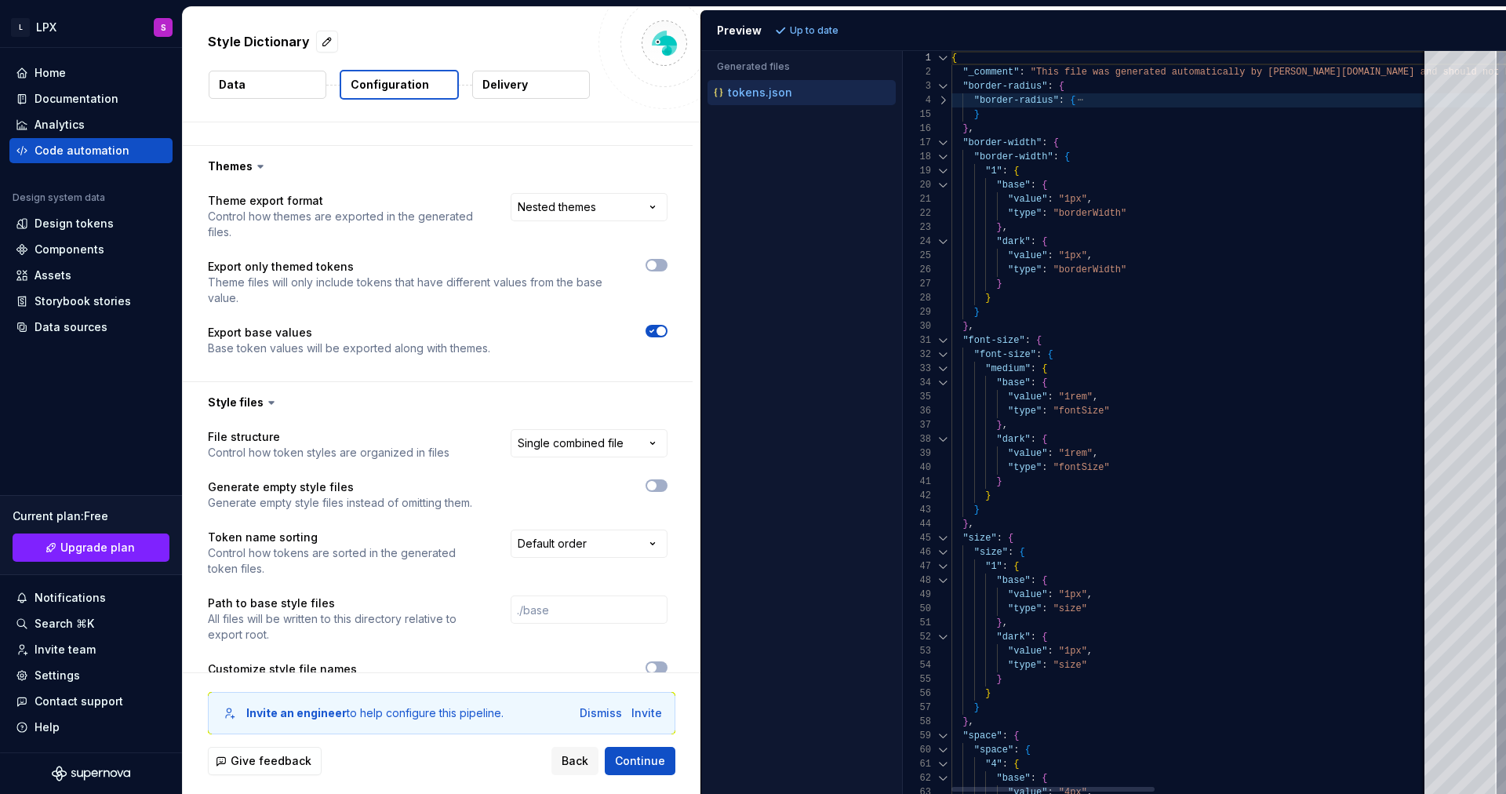
click at [943, 159] on div at bounding box center [943, 157] width 20 height 14
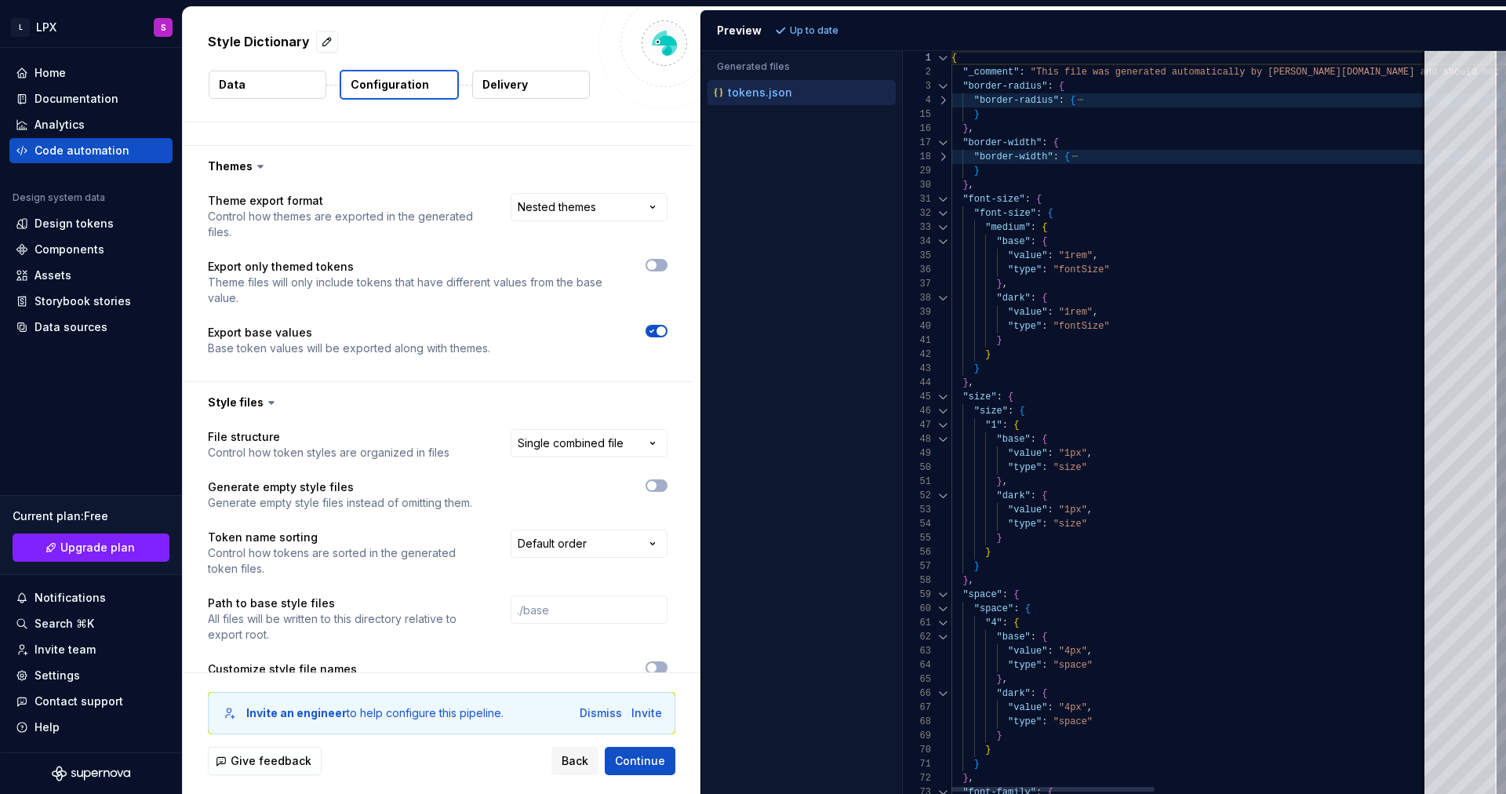
click at [944, 139] on div at bounding box center [943, 143] width 20 height 14
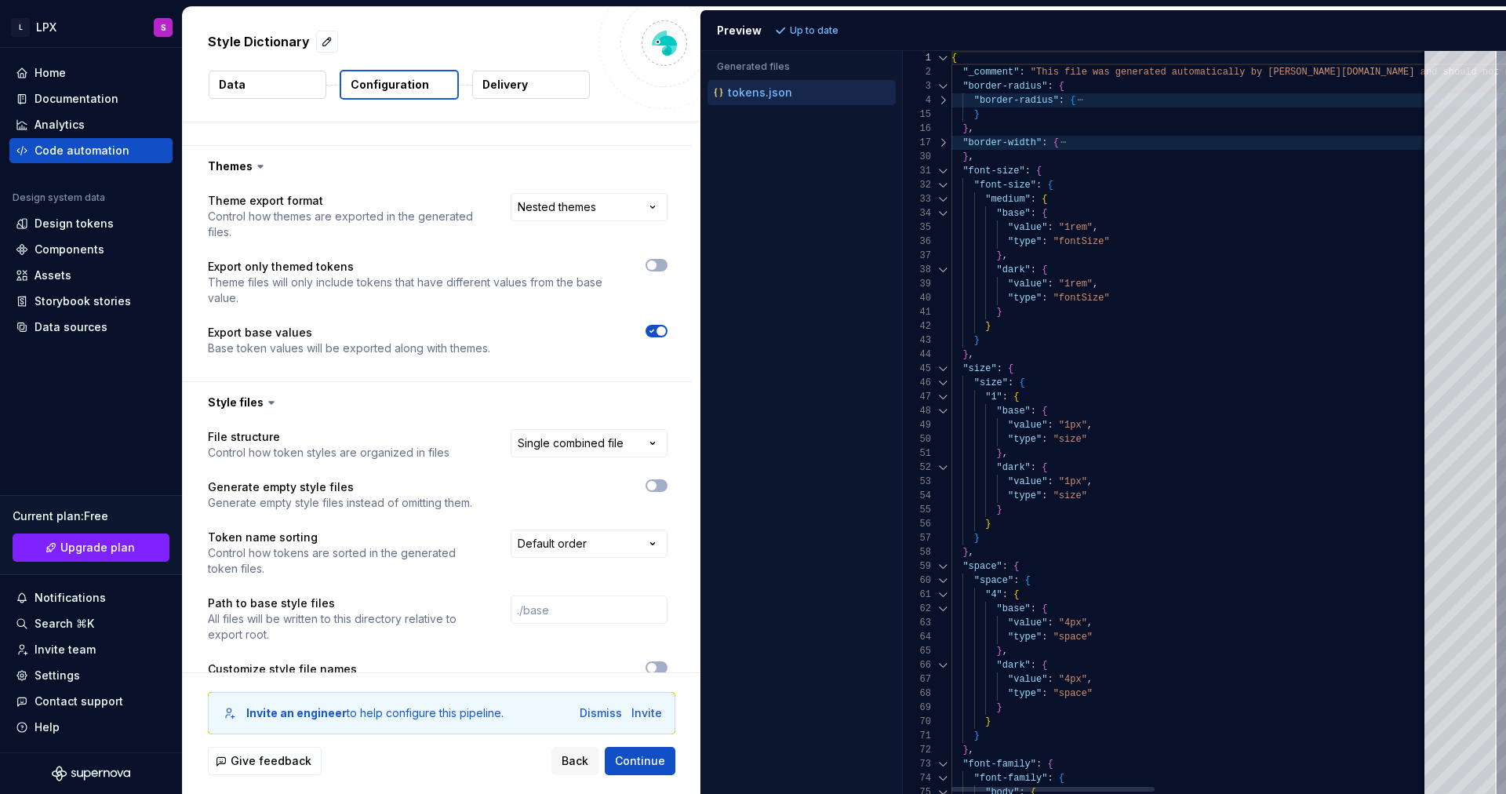
click at [941, 182] on div at bounding box center [943, 185] width 20 height 14
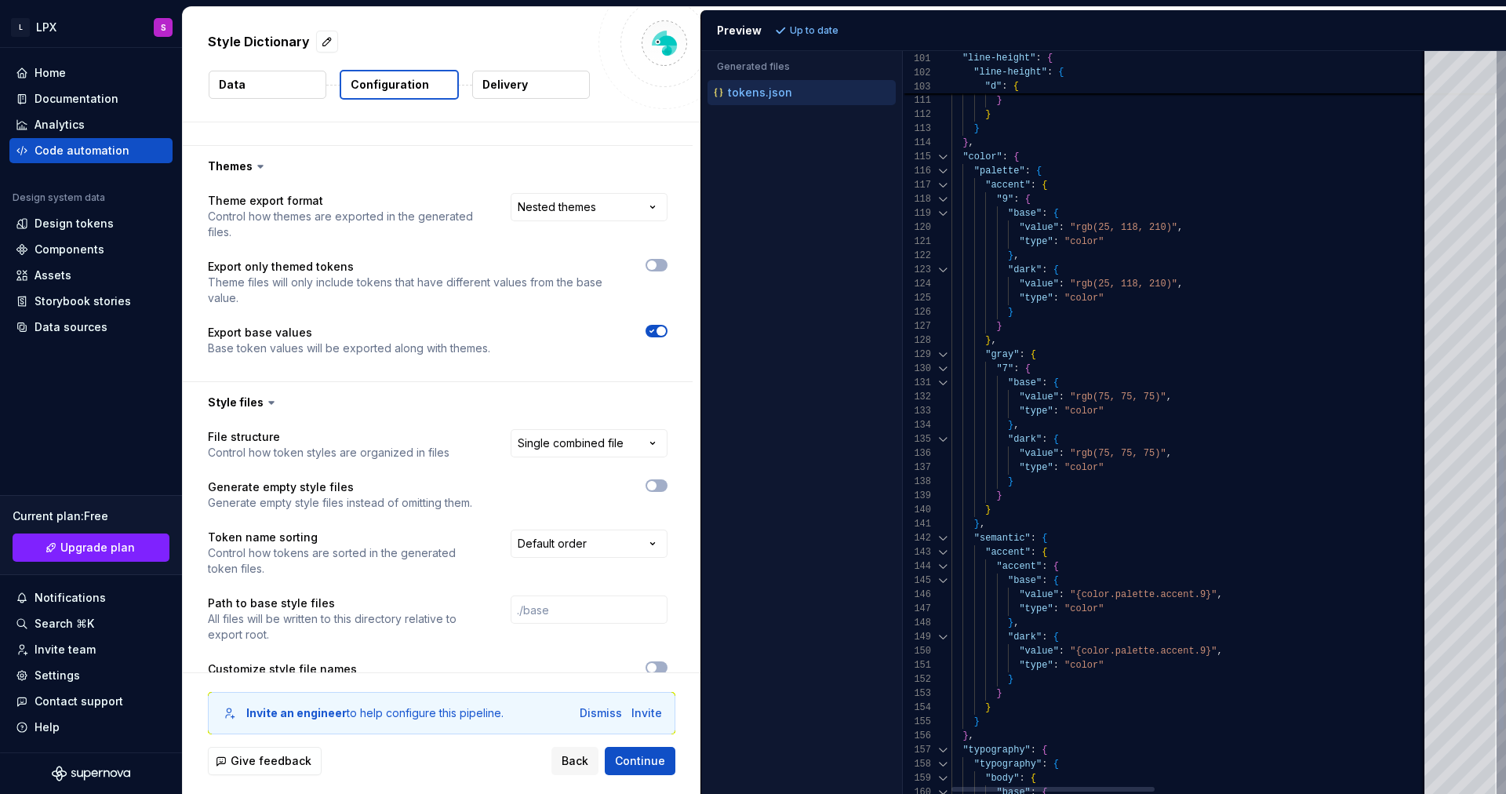
click at [938, 185] on div at bounding box center [943, 185] width 20 height 14
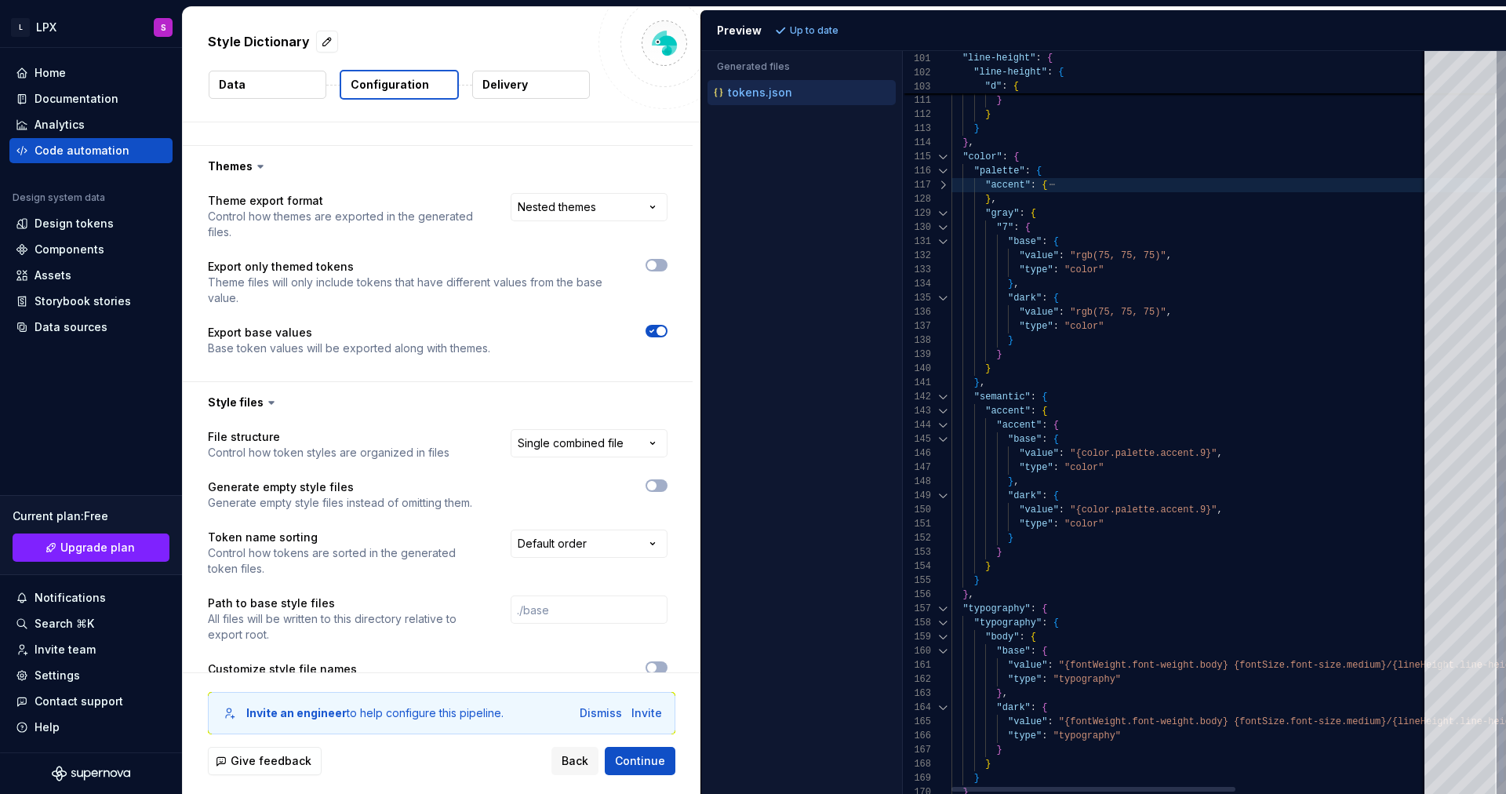
click at [943, 214] on div at bounding box center [943, 213] width 20 height 14
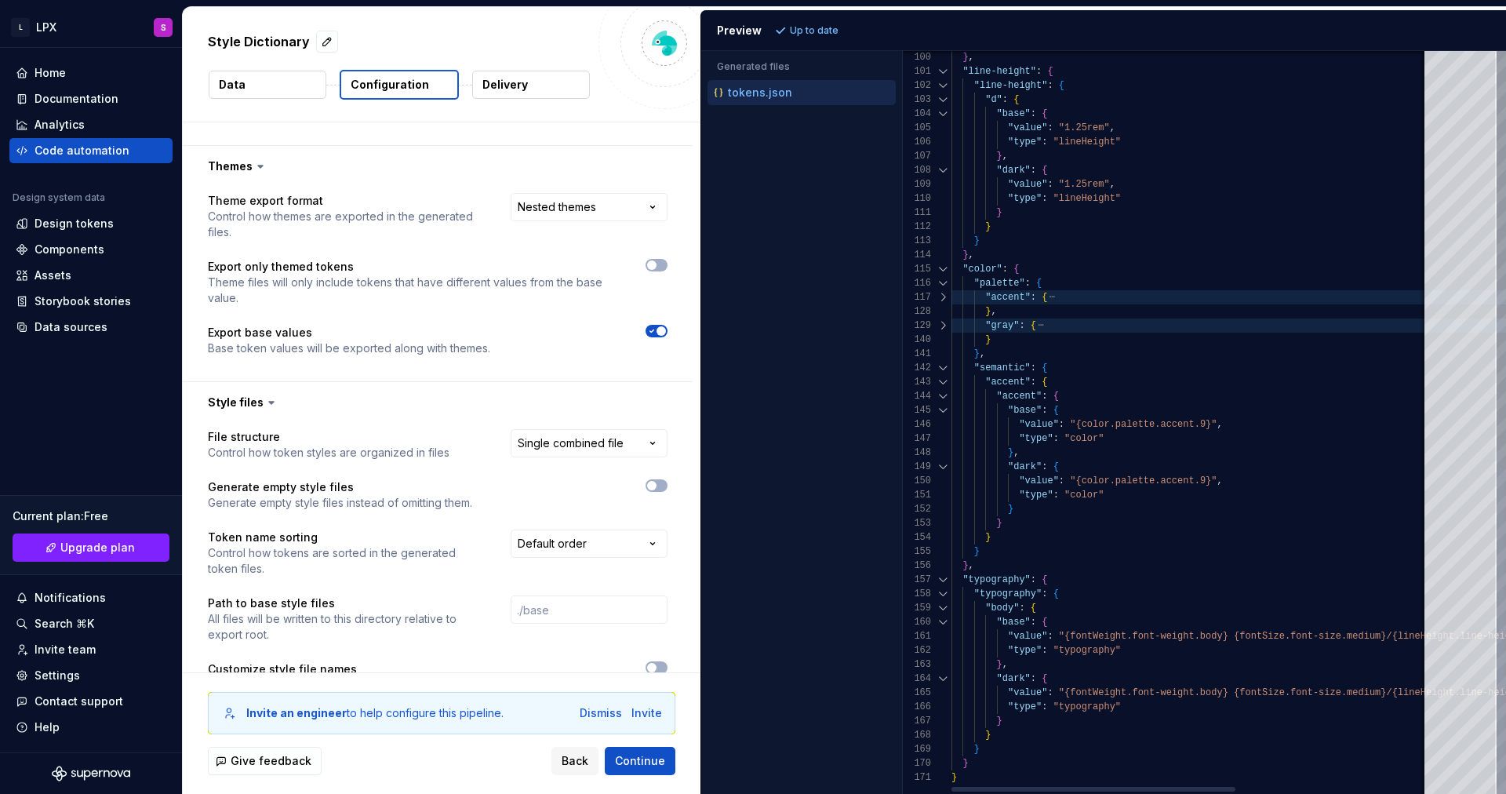
click at [942, 291] on div at bounding box center [943, 297] width 20 height 14
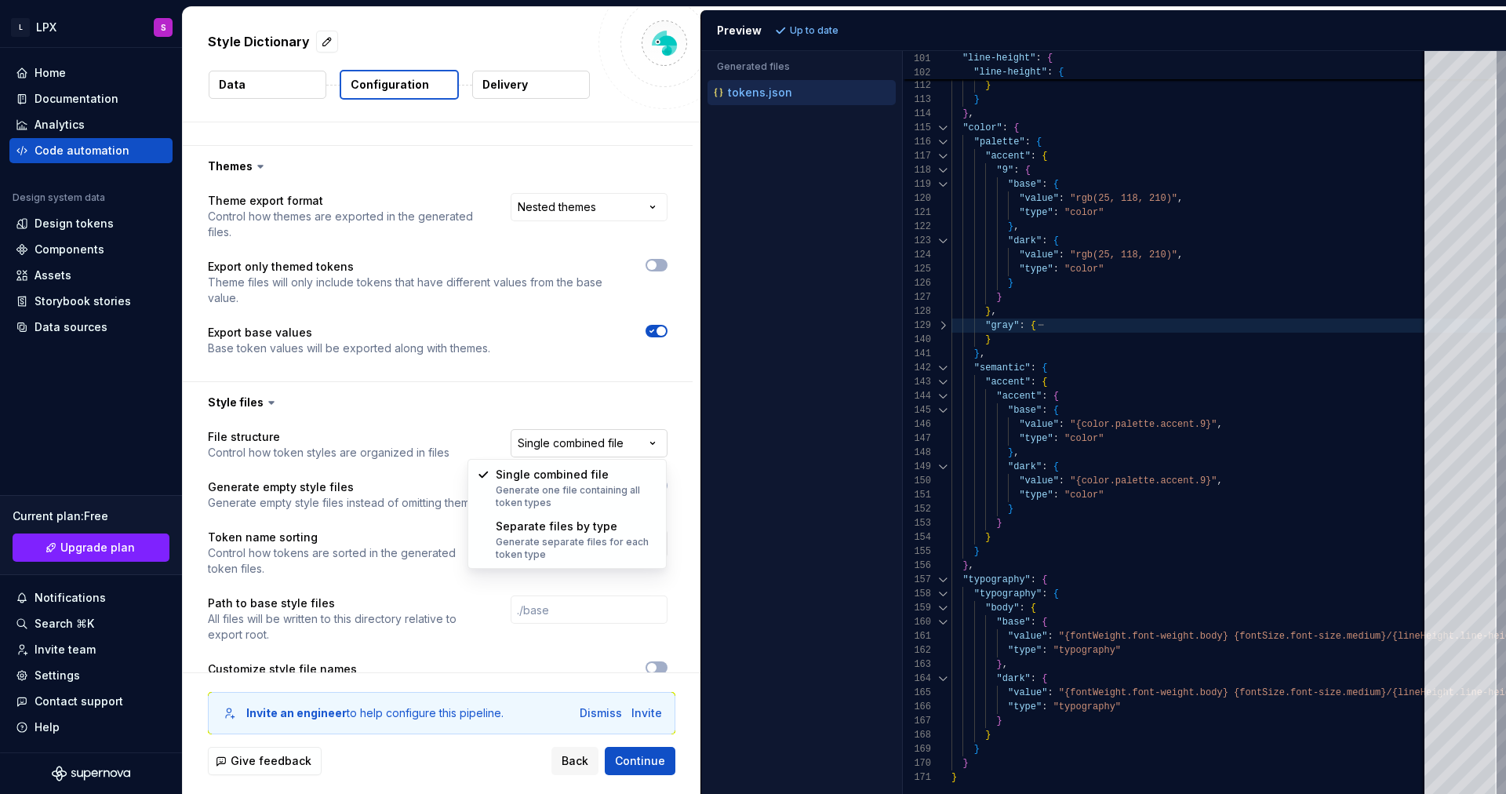
click at [578, 446] on html "**********" at bounding box center [753, 397] width 1506 height 794
select select "**********"
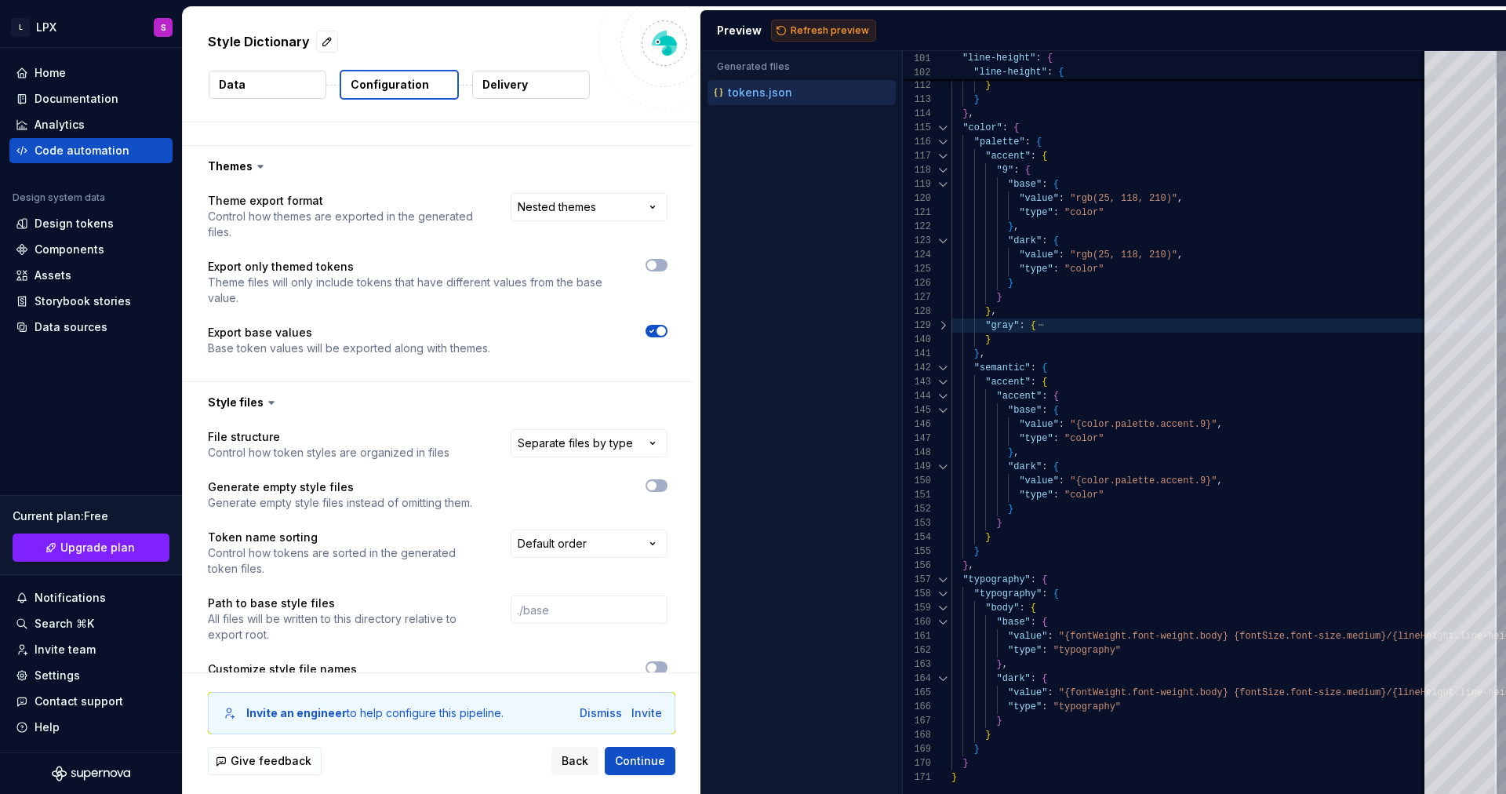
click at [806, 34] on span "Refresh preview" at bounding box center [830, 30] width 78 height 13
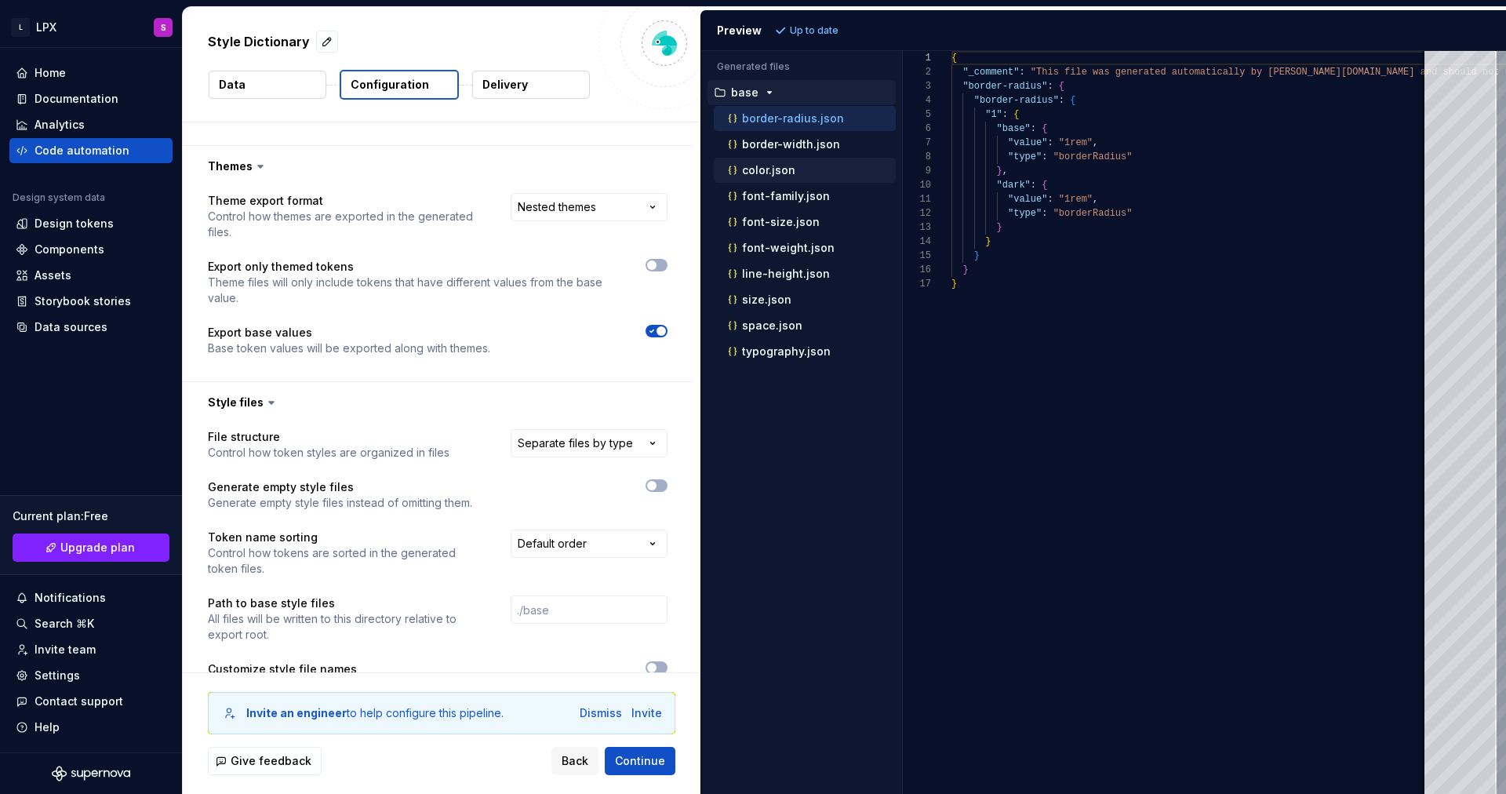
click at [767, 169] on p "color.json" at bounding box center [768, 170] width 53 height 13
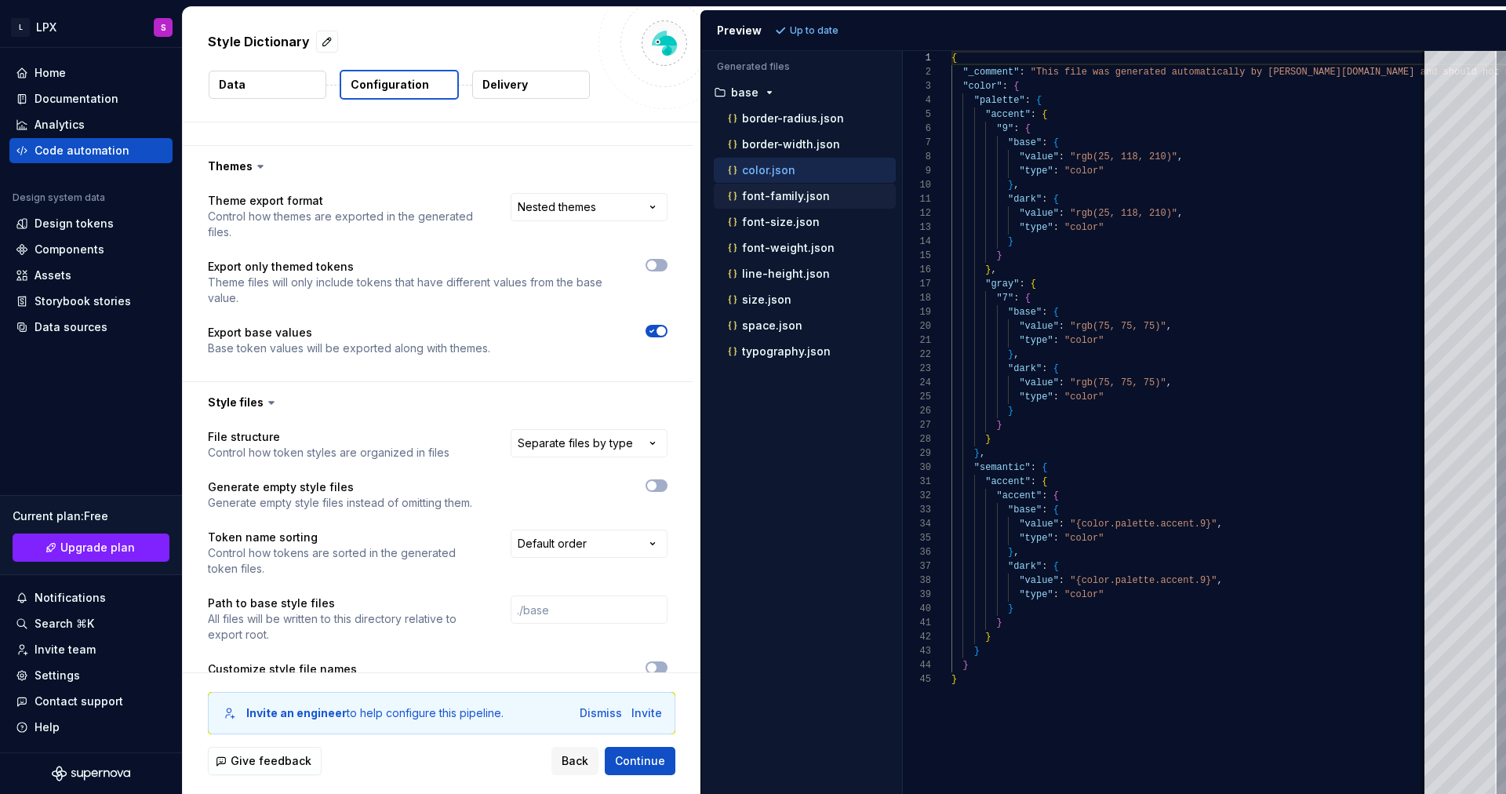
click at [807, 198] on p "font-family.json" at bounding box center [786, 196] width 88 height 13
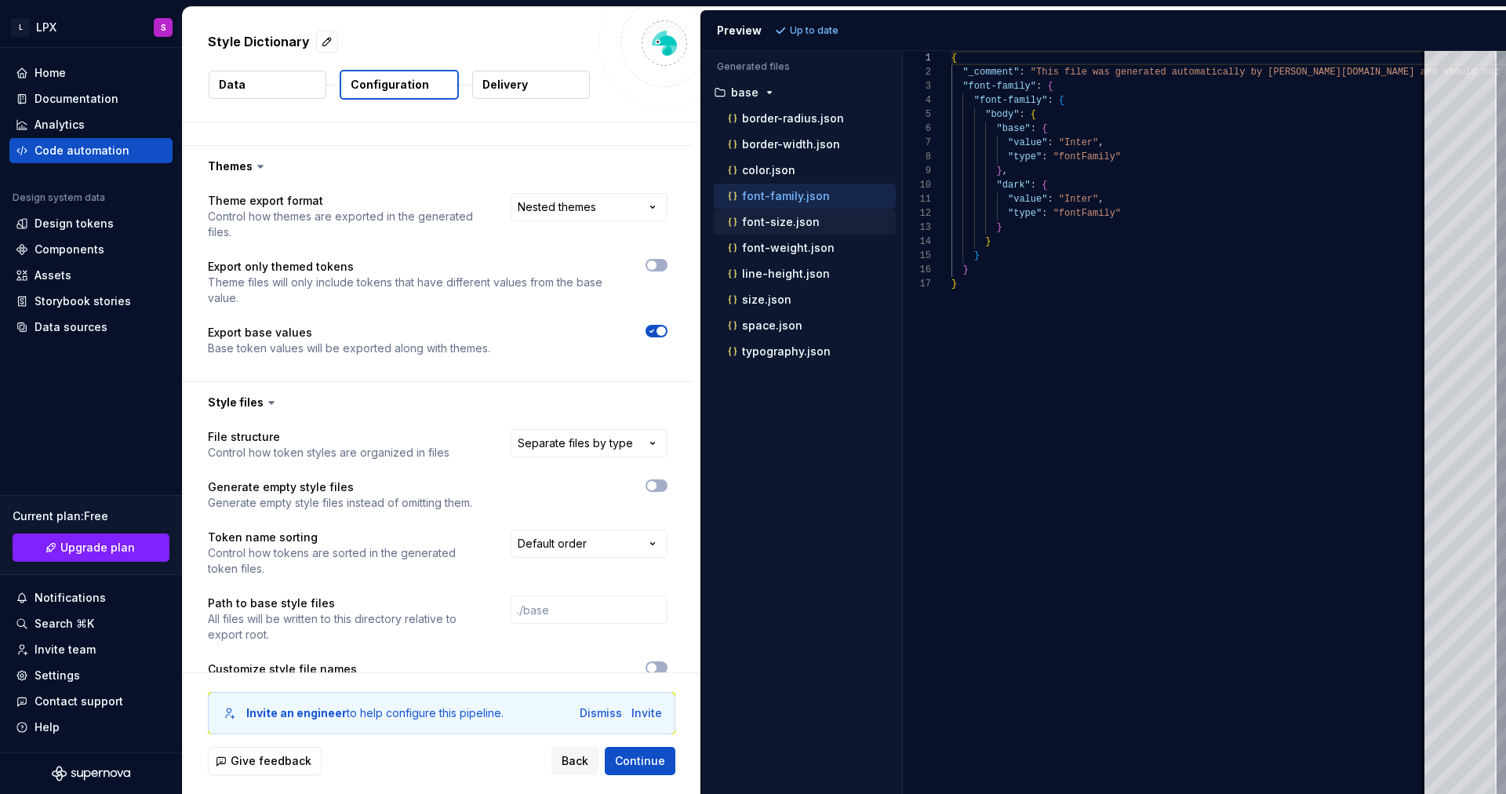
click at [812, 226] on p "font-size.json" at bounding box center [781, 222] width 78 height 13
click at [810, 247] on p "font-weight.json" at bounding box center [788, 248] width 93 height 13
click at [806, 270] on p "line-height.json" at bounding box center [786, 274] width 88 height 13
click at [801, 303] on div "size.json" at bounding box center [810, 300] width 171 height 16
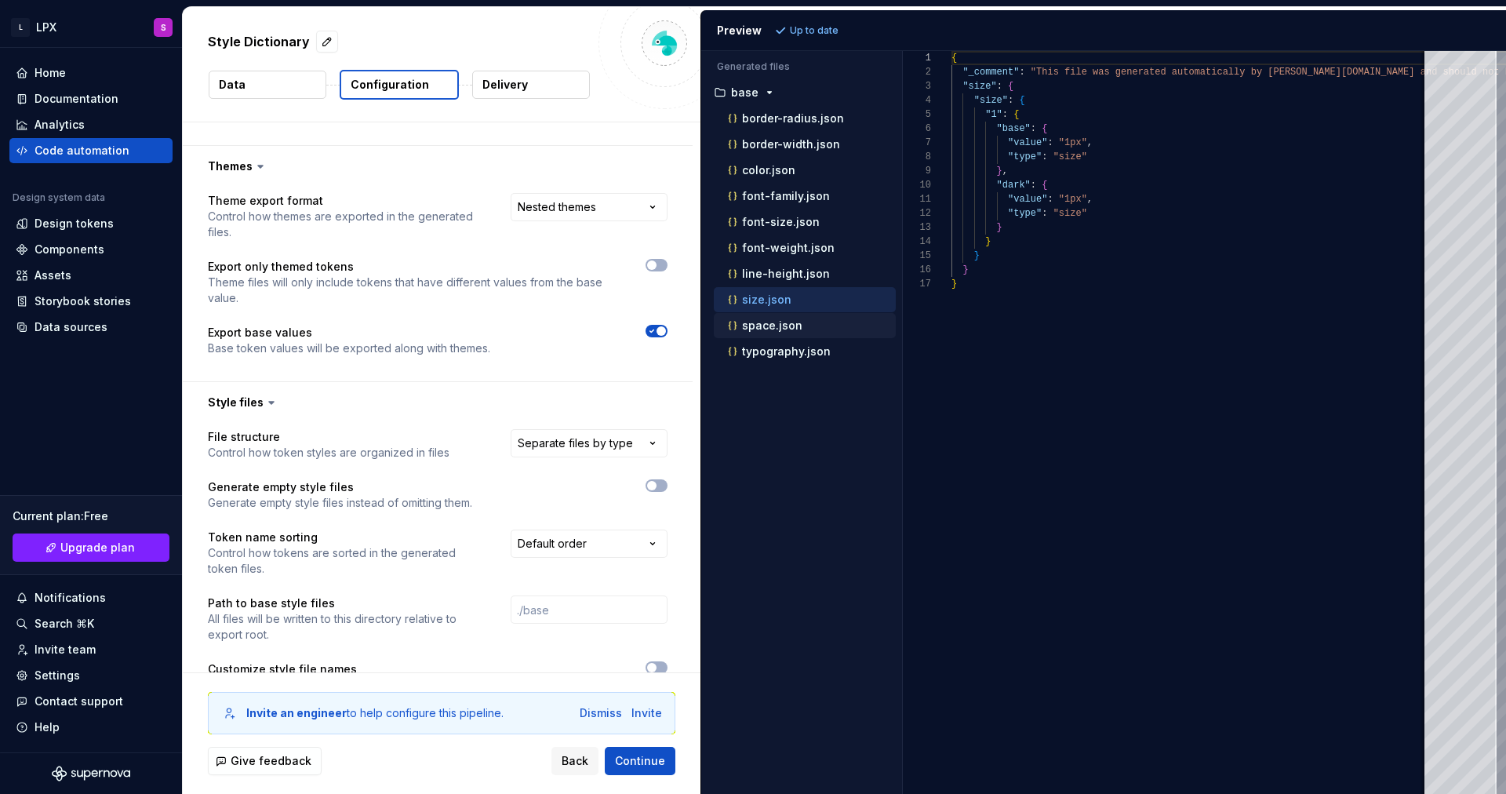
click at [796, 335] on div "space.json" at bounding box center [805, 325] width 182 height 25
click at [806, 273] on p "line-height.json" at bounding box center [786, 274] width 88 height 13
click at [810, 246] on p "font-weight.json" at bounding box center [788, 248] width 93 height 13
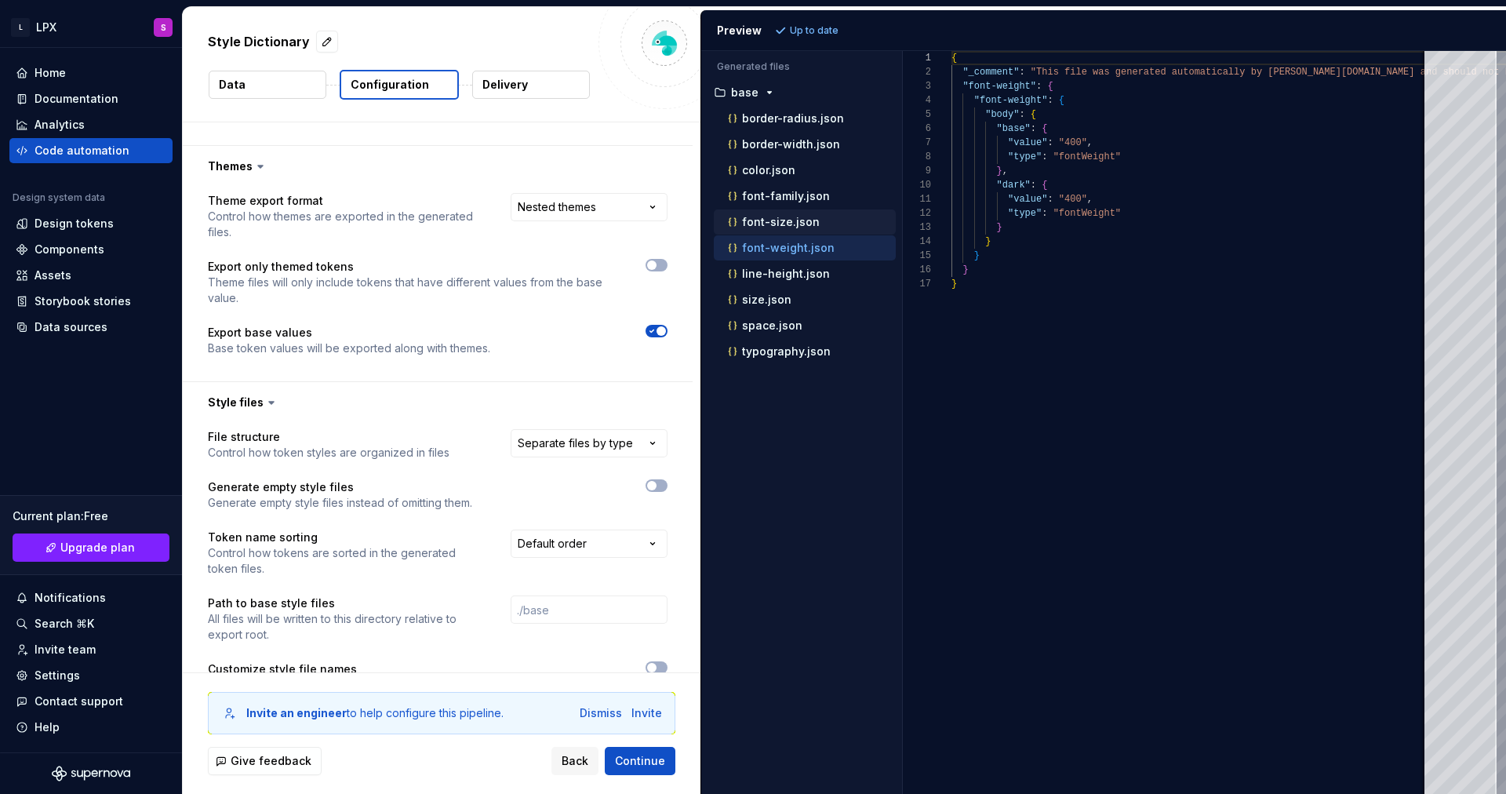
click at [807, 224] on p "font-size.json" at bounding box center [781, 222] width 78 height 13
click at [806, 195] on p "font-family.json" at bounding box center [786, 196] width 88 height 13
click at [804, 172] on div "color.json" at bounding box center [810, 170] width 171 height 16
type textarea "**********"
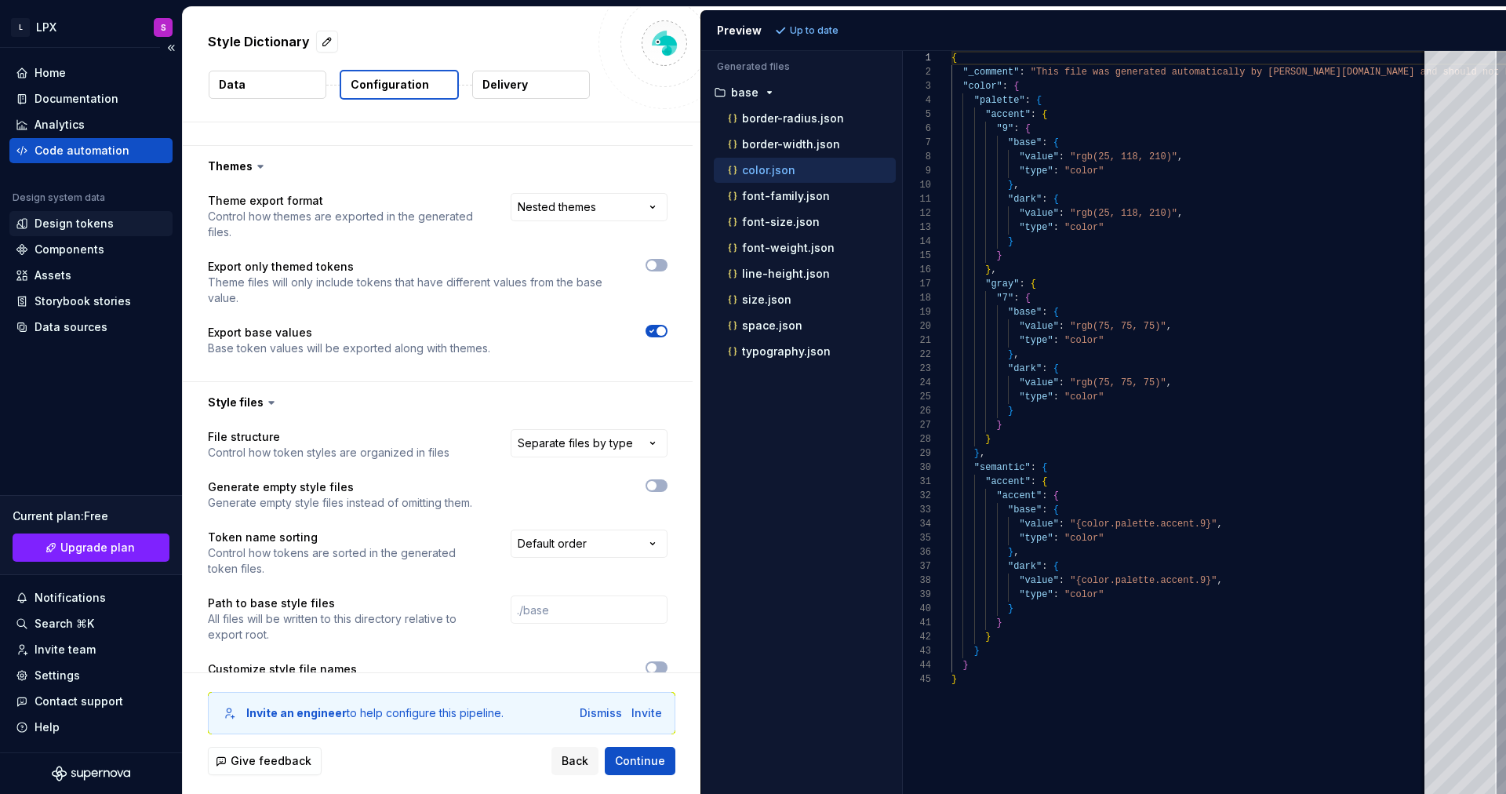
click at [89, 212] on div "Design tokens" at bounding box center [90, 223] width 163 height 25
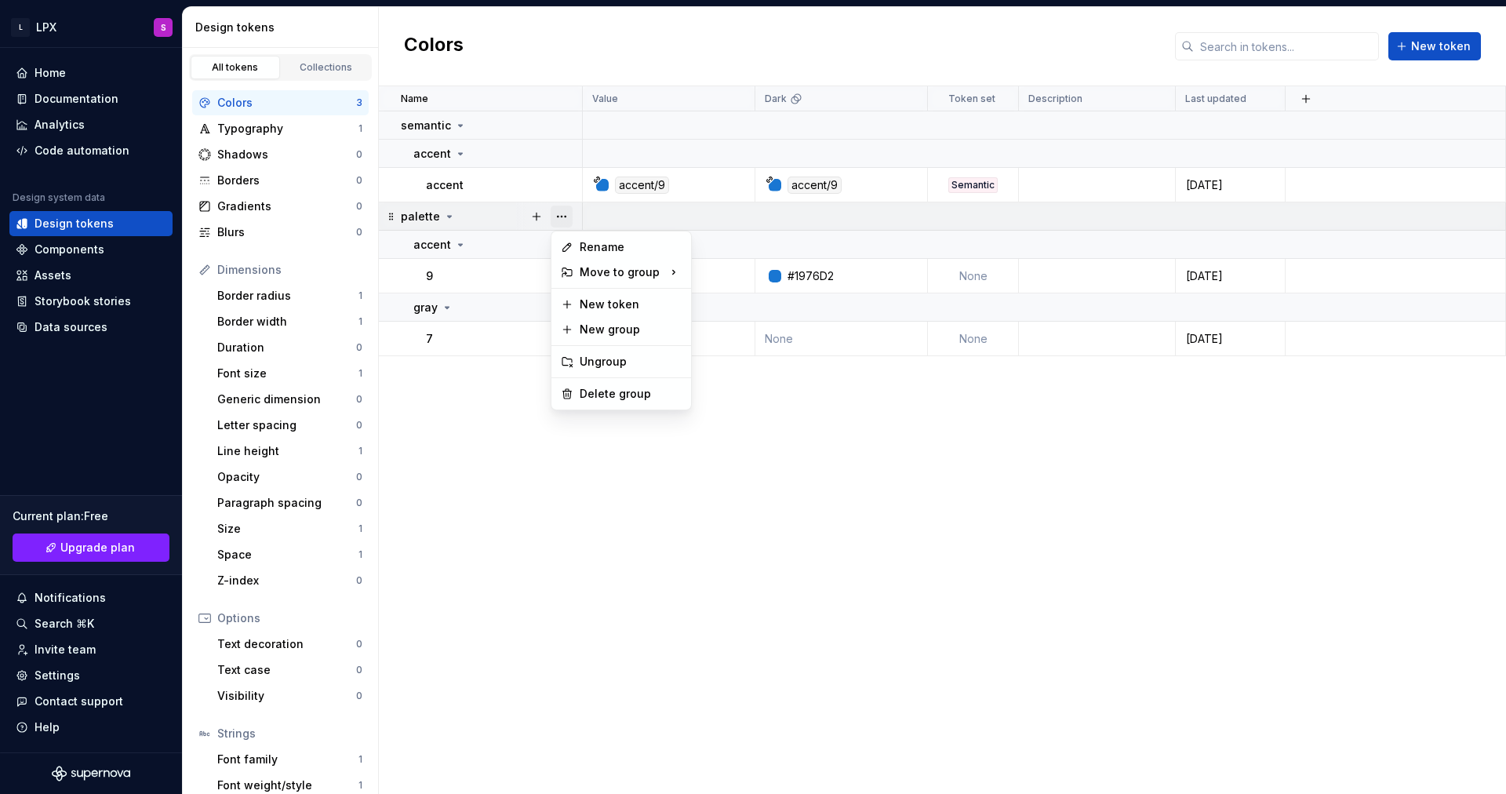
click at [559, 217] on button "button" at bounding box center [562, 217] width 22 height 22
click at [577, 246] on div "Rename" at bounding box center [621, 247] width 133 height 25
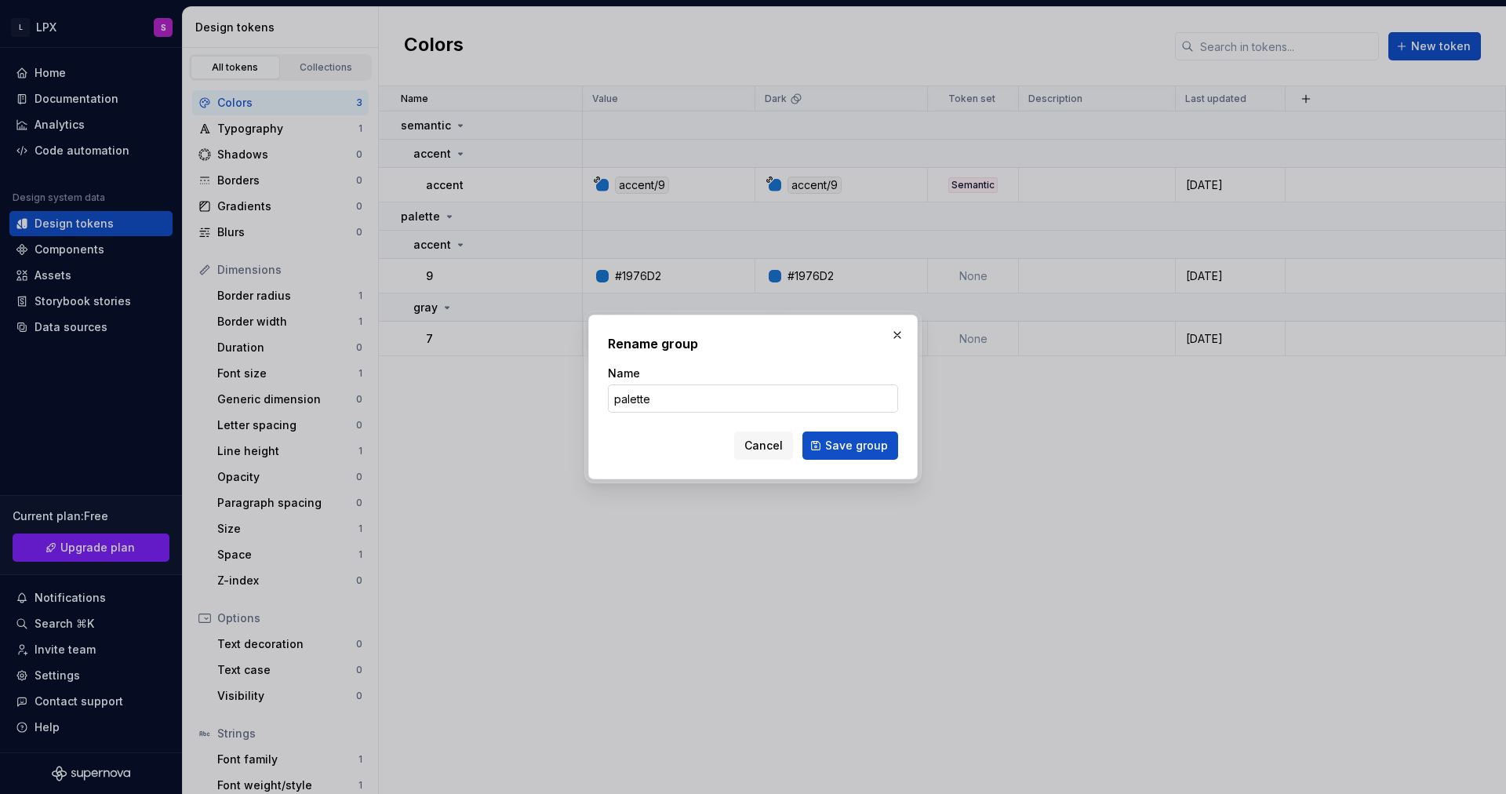
click at [666, 401] on input "palette" at bounding box center [753, 398] width 290 height 28
